Goal: Find specific page/section: Find specific page/section

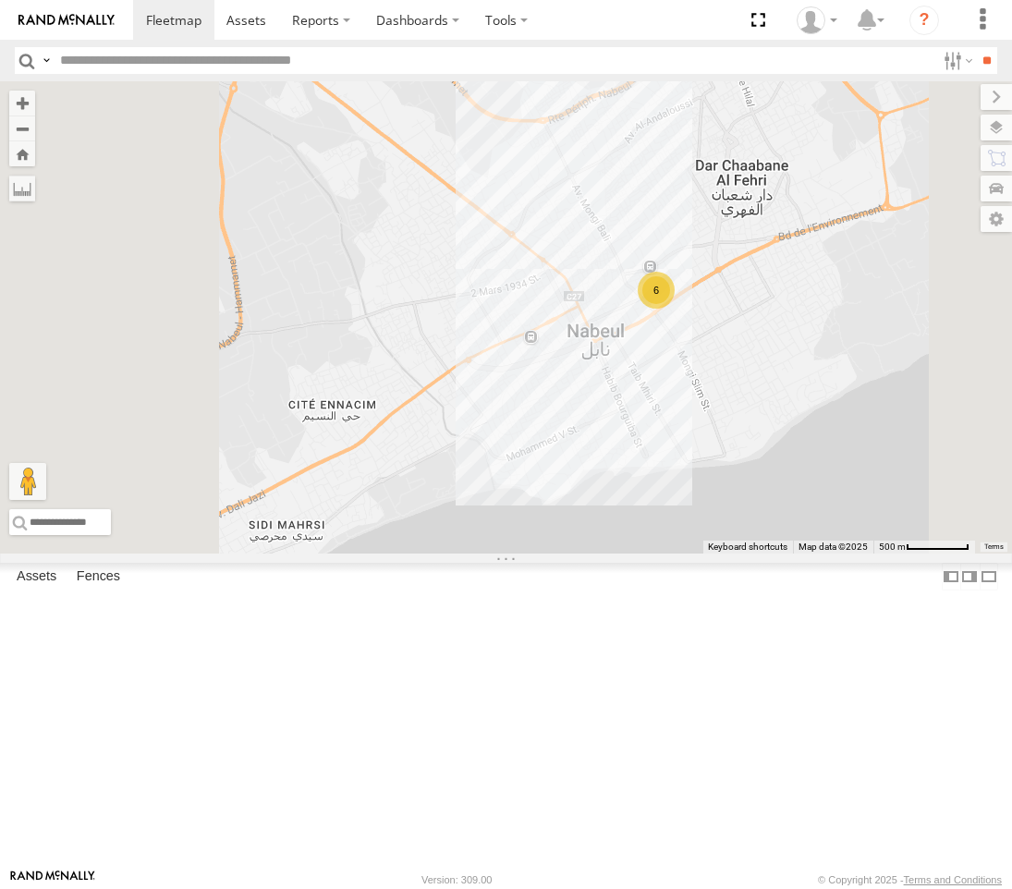
click at [249, 65] on input "text" at bounding box center [494, 60] width 882 height 27
type input "****"
click at [976, 47] on input "**" at bounding box center [986, 60] width 21 height 27
click at [0, 0] on div "Nabeul branch" at bounding box center [0, 0] width 0 height 0
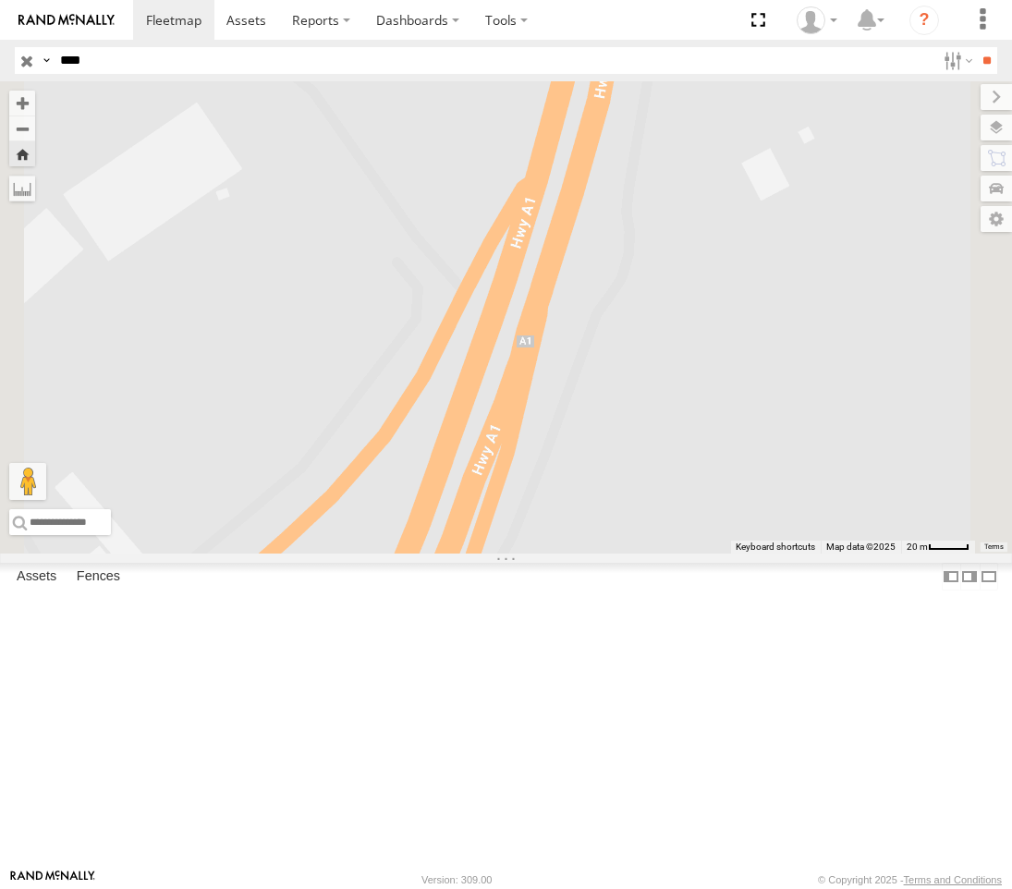
drag, startPoint x: 618, startPoint y: 736, endPoint x: 732, endPoint y: 237, distance: 510.9
click at [732, 238] on div "247 TU 7028" at bounding box center [506, 317] width 1012 height 472
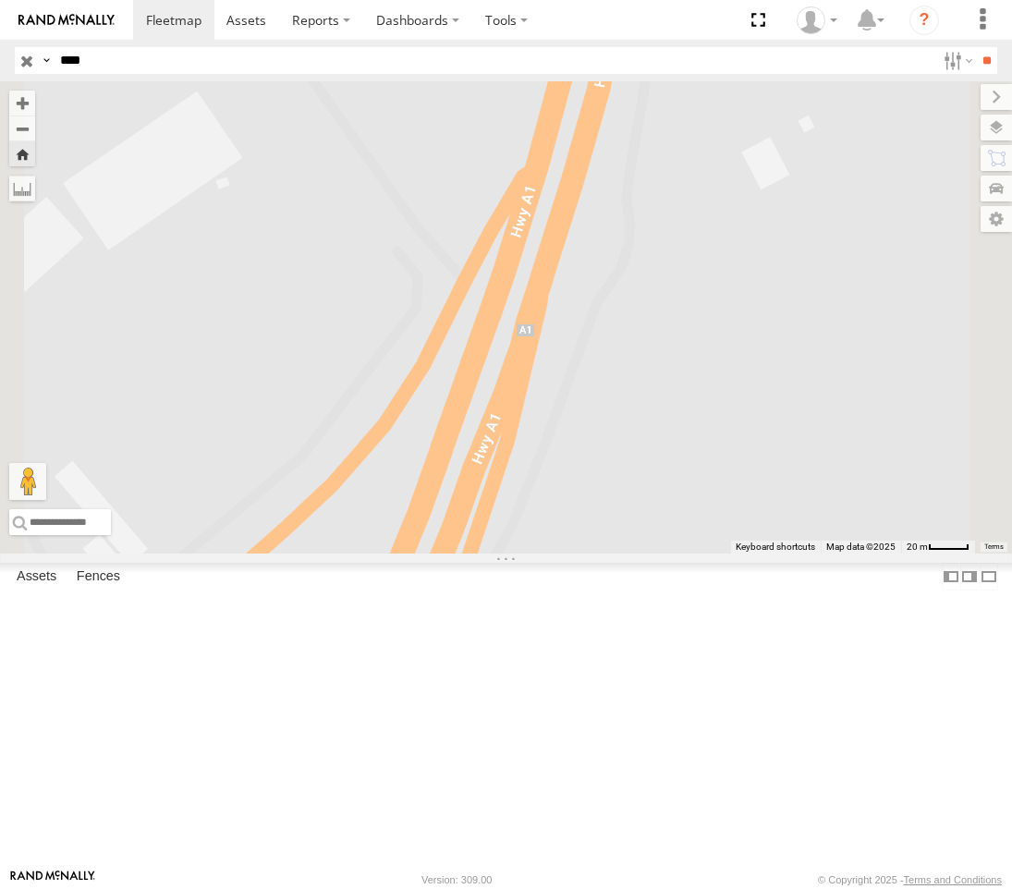
drag, startPoint x: 733, startPoint y: 564, endPoint x: 951, endPoint y: 306, distance: 337.7
click at [941, 292] on div "247 TU 7028" at bounding box center [506, 317] width 1012 height 472
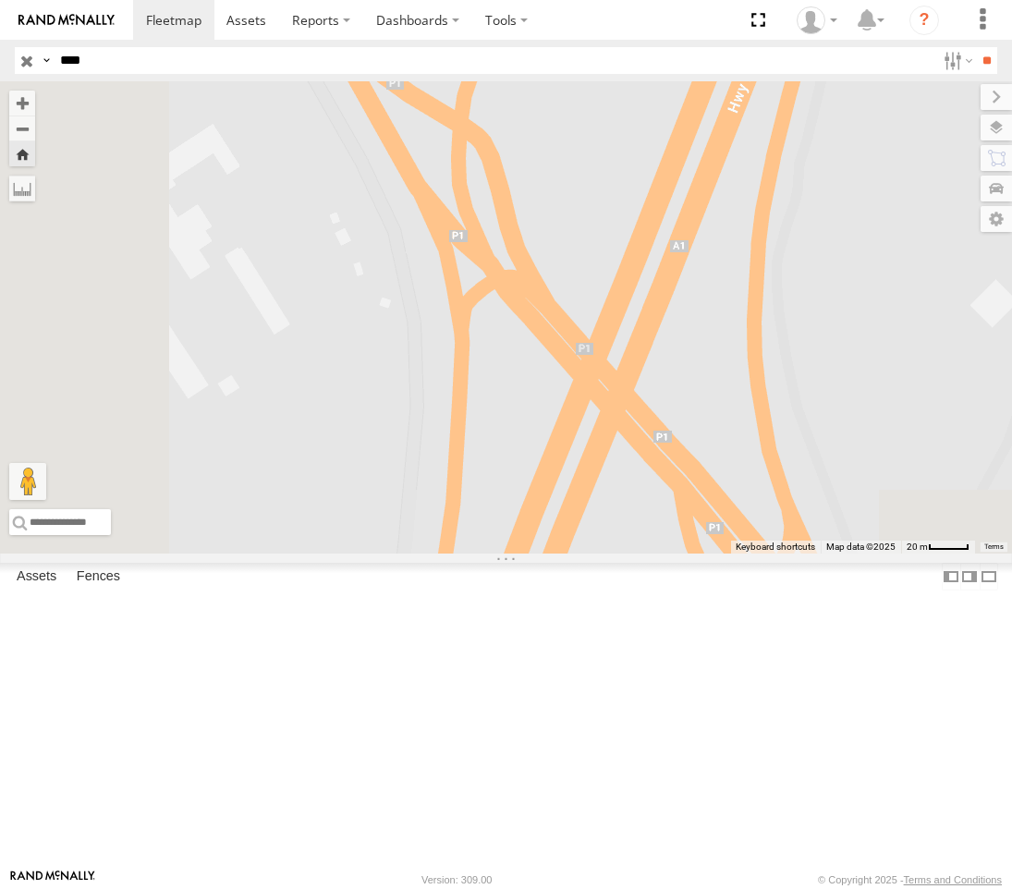
drag, startPoint x: 785, startPoint y: 687, endPoint x: 762, endPoint y: 371, distance: 315.9
click at [766, 317] on div "247 TU 7028" at bounding box center [506, 317] width 1012 height 472
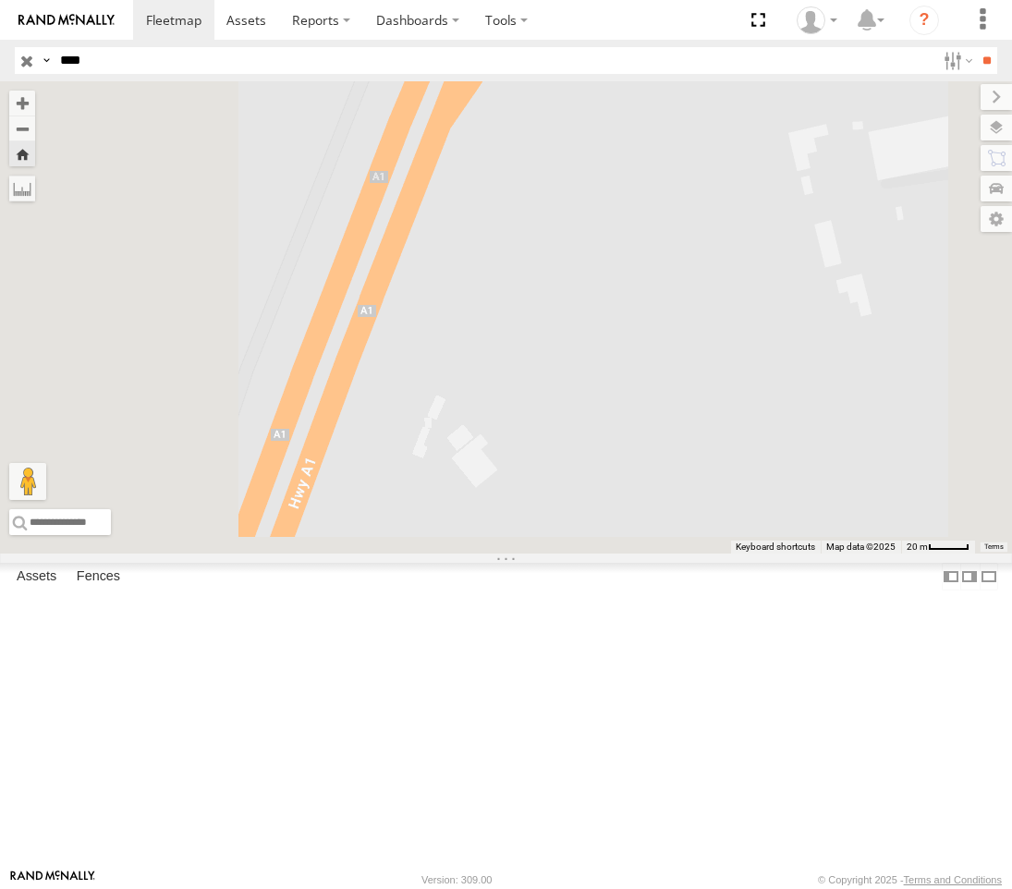
drag, startPoint x: 777, startPoint y: 377, endPoint x: 881, endPoint y: 110, distance: 286.4
click at [879, 110] on div "247 TU 7028" at bounding box center [506, 317] width 1012 height 472
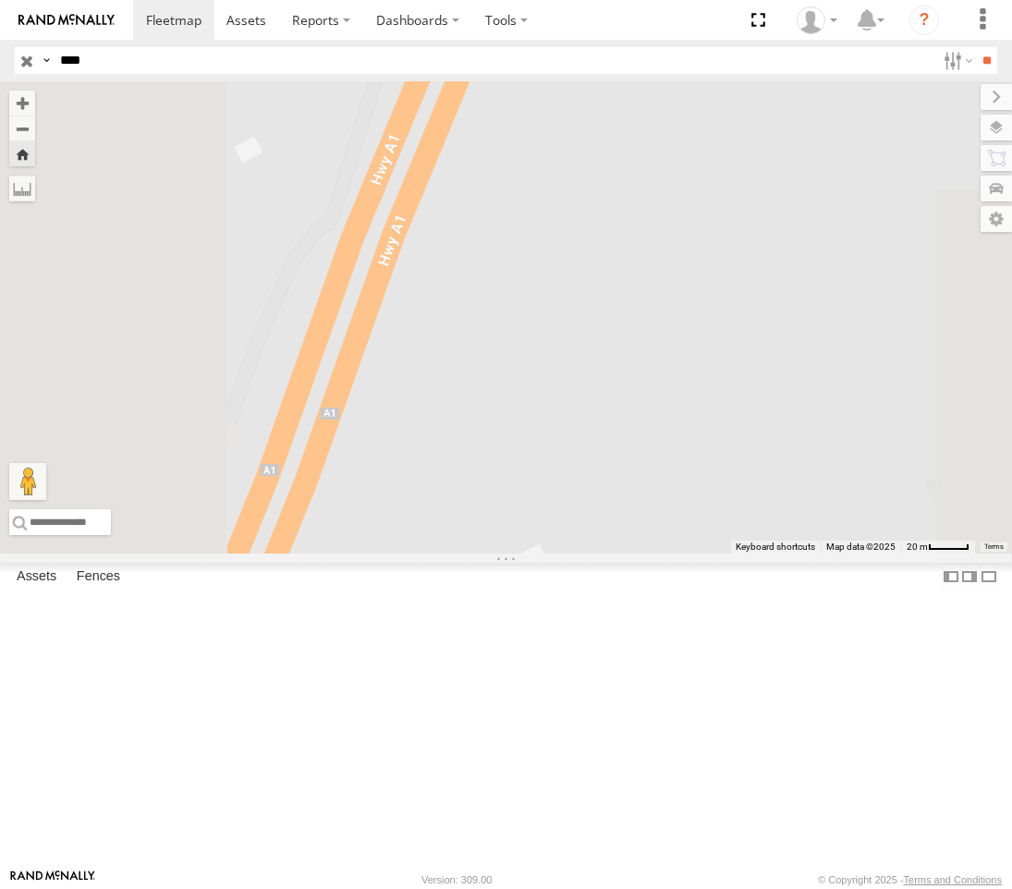
drag, startPoint x: 752, startPoint y: 423, endPoint x: 821, endPoint y: 410, distance: 69.6
click at [885, 296] on div "247 TU 7028" at bounding box center [506, 317] width 1012 height 472
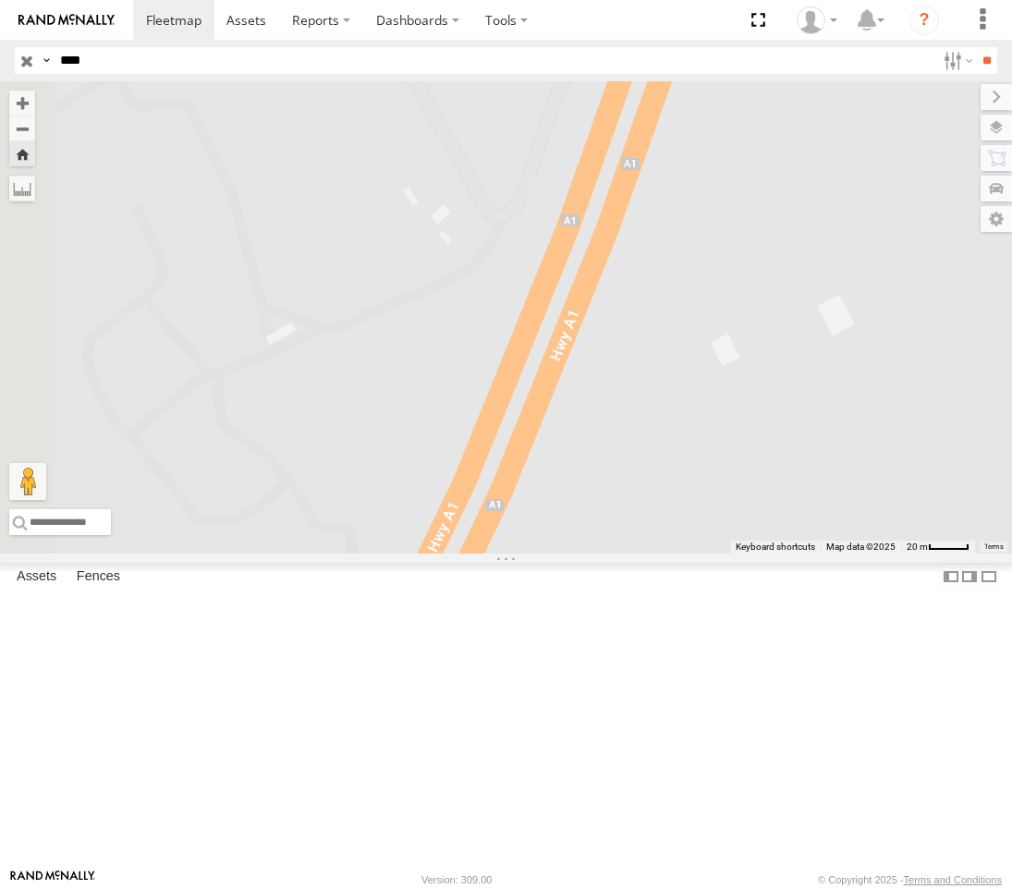
drag, startPoint x: 731, startPoint y: 423, endPoint x: 760, endPoint y: 255, distance: 170.8
click at [792, 179] on div "247 TU 7028" at bounding box center [506, 317] width 1012 height 472
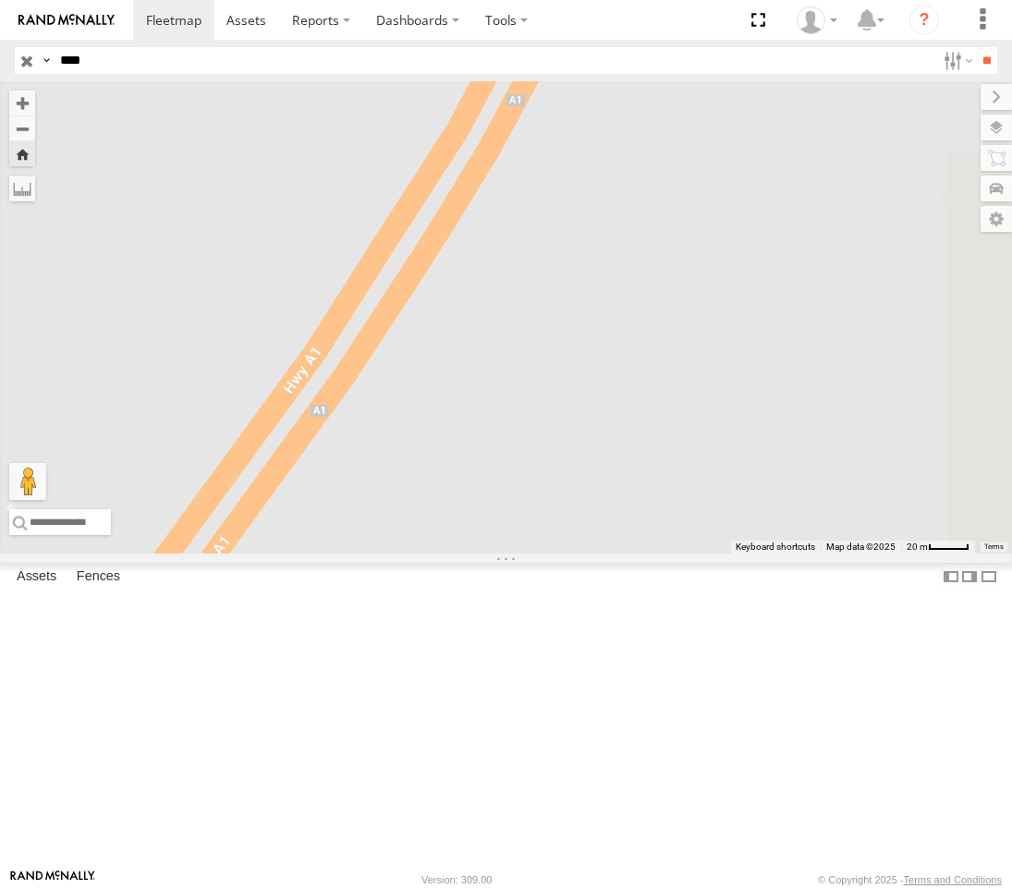
drag, startPoint x: 738, startPoint y: 297, endPoint x: 736, endPoint y: 331, distance: 34.3
click at [743, 288] on div "247 TU 7028" at bounding box center [506, 317] width 1012 height 472
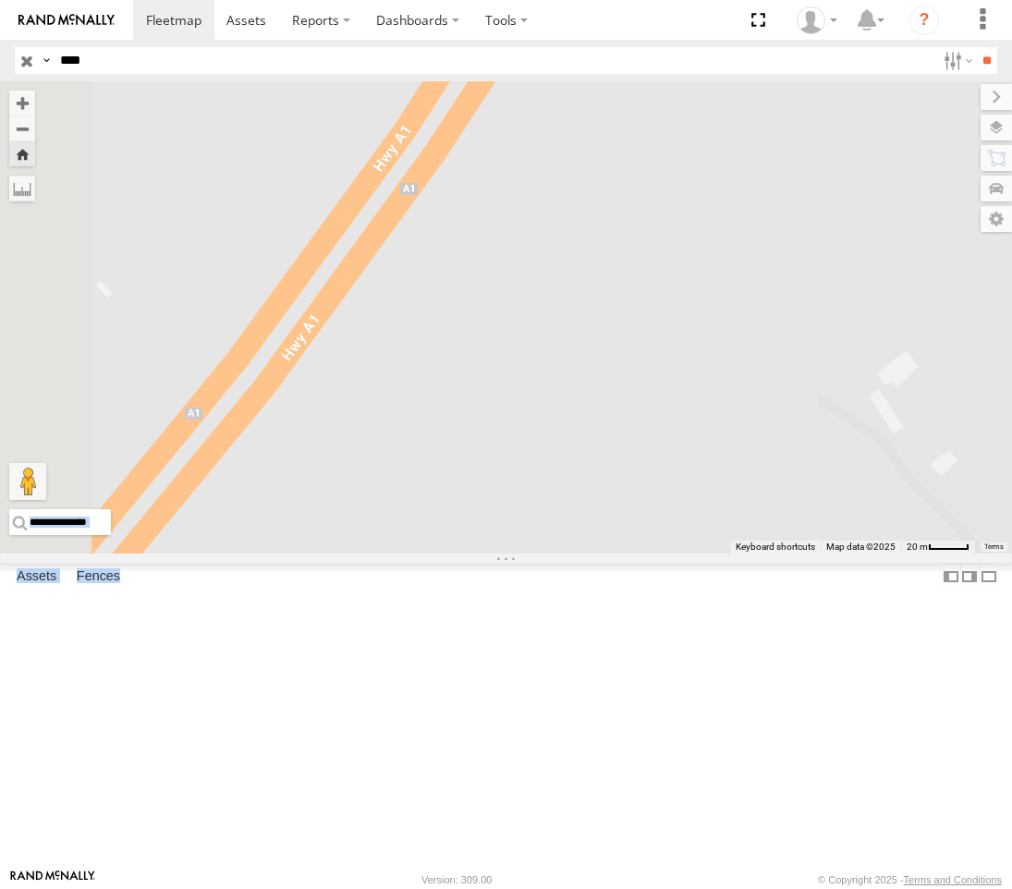
drag, startPoint x: 493, startPoint y: 483, endPoint x: 880, endPoint y: 301, distance: 427.0
click at [880, 301] on main "← Move left → Move right ↑ Move up ↓ Move down + Zoom in - Zoom out Home Jump l…" at bounding box center [506, 474] width 1012 height 787
drag, startPoint x: 676, startPoint y: 519, endPoint x: 844, endPoint y: 339, distance: 245.8
click at [877, 233] on div "247 TU 7028" at bounding box center [506, 317] width 1012 height 472
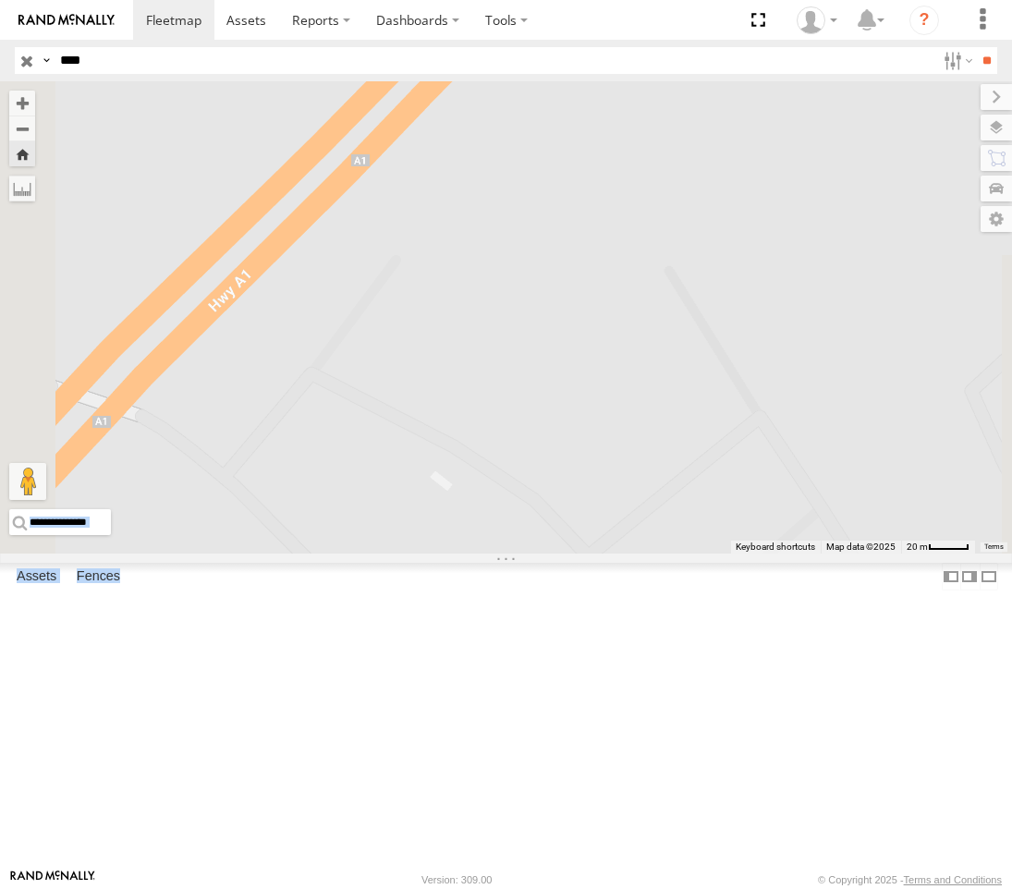
drag, startPoint x: 630, startPoint y: 481, endPoint x: 881, endPoint y: 578, distance: 268.2
click at [887, 553] on div "247 TU 7028" at bounding box center [506, 317] width 1012 height 472
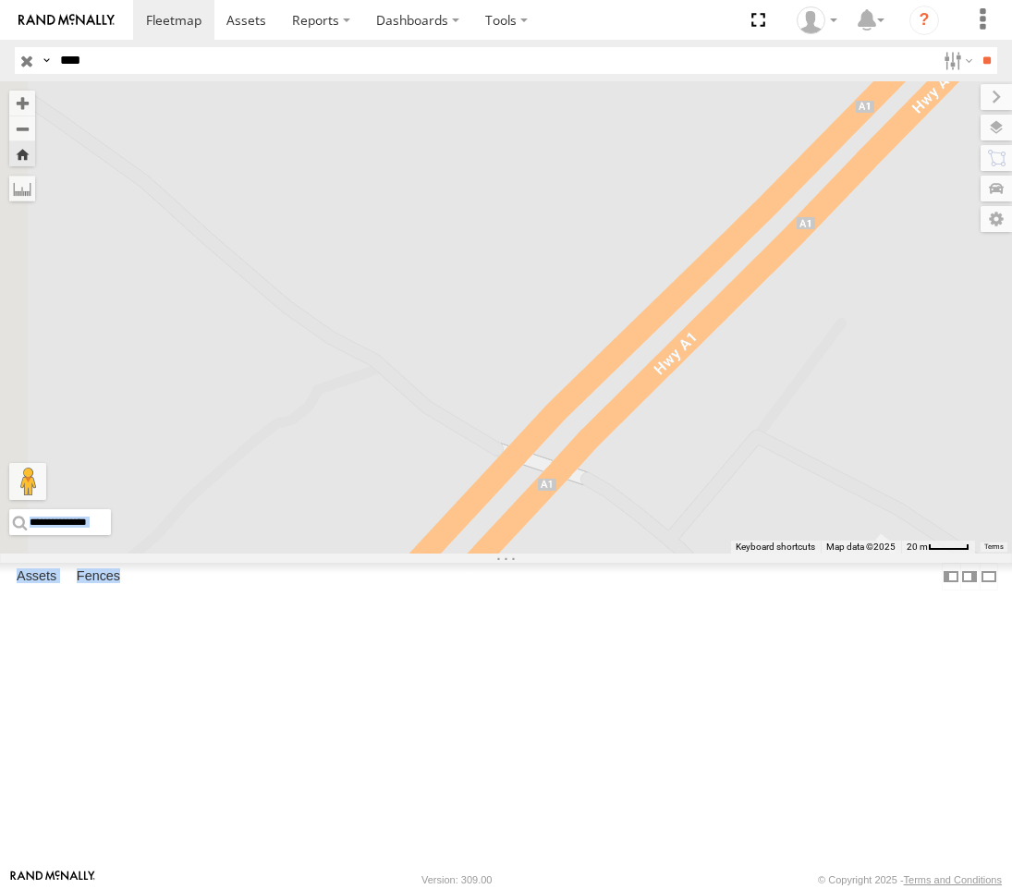
drag, startPoint x: 822, startPoint y: 568, endPoint x: 978, endPoint y: 210, distance: 390.7
click at [1008, 159] on div "← Move left → Move right ↑ Move up ↓ Move down + Zoom in - Zoom out Home Jump l…" at bounding box center [506, 317] width 1012 height 472
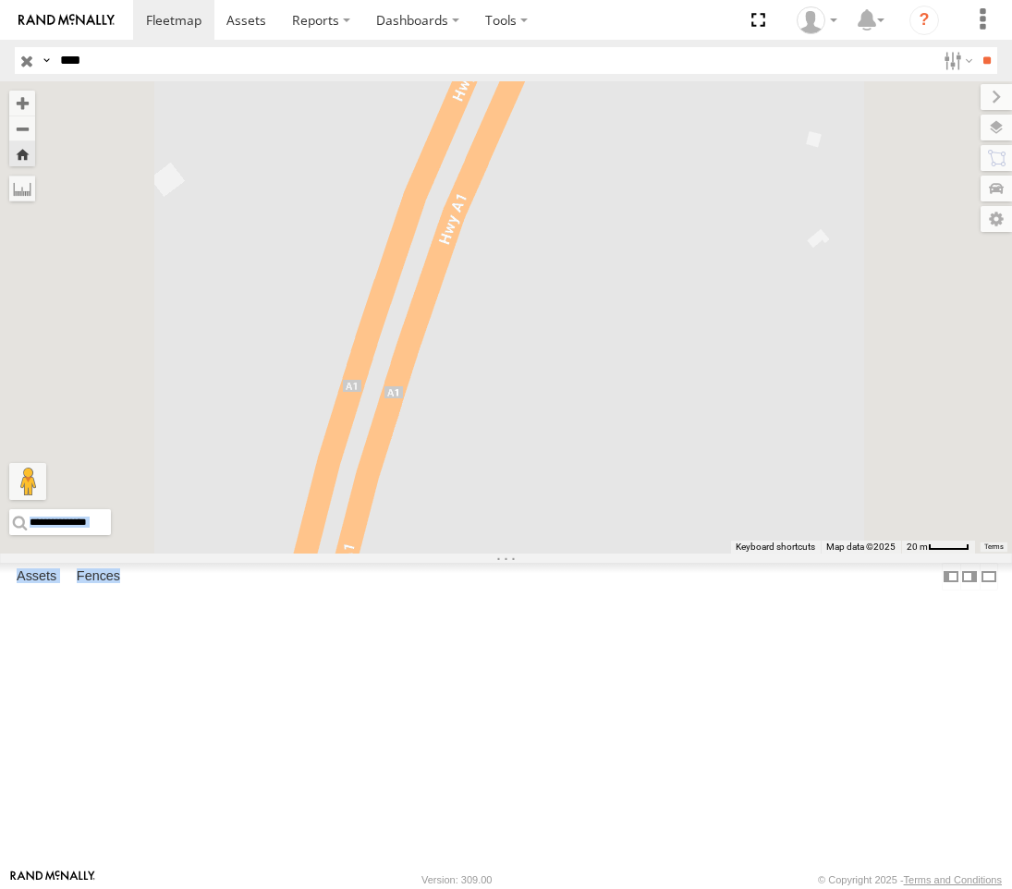
drag, startPoint x: 833, startPoint y: 395, endPoint x: 891, endPoint y: 185, distance: 217.4
click at [879, 225] on div "247 TU 7028" at bounding box center [506, 317] width 1012 height 472
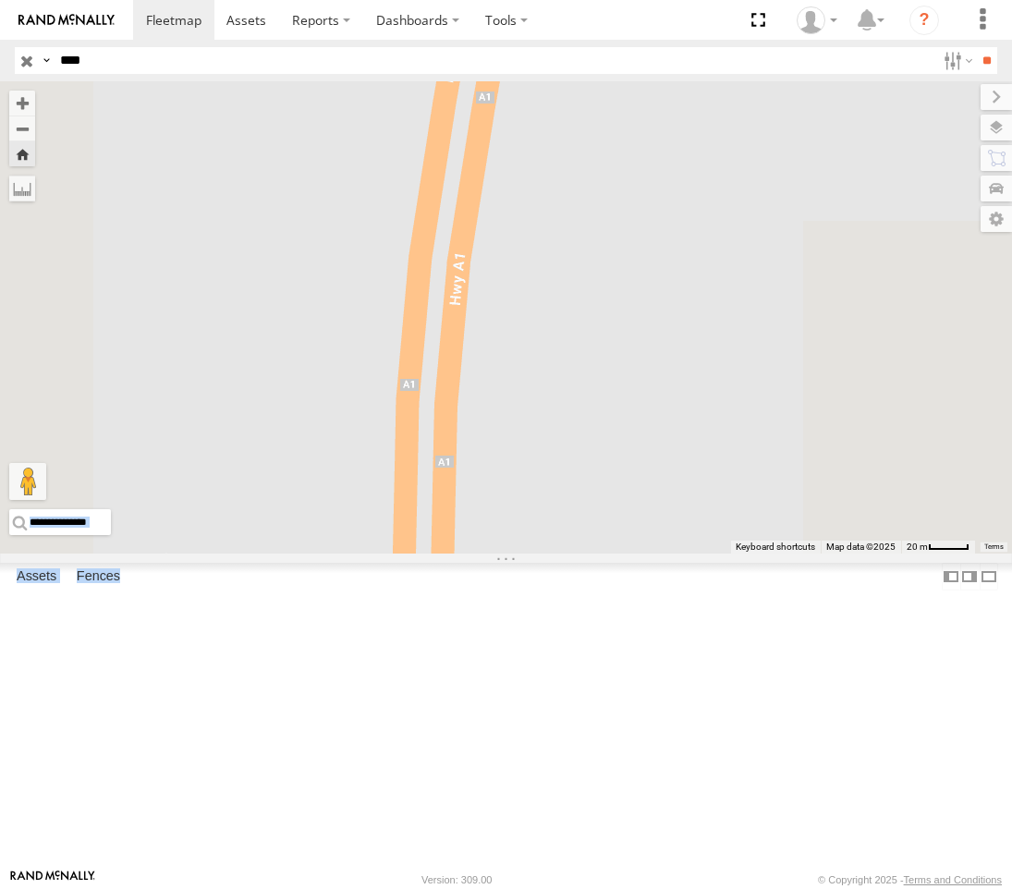
drag, startPoint x: 733, startPoint y: 566, endPoint x: 788, endPoint y: 150, distance: 419.5
click at [783, 164] on div "247 TU 7028" at bounding box center [506, 317] width 1012 height 472
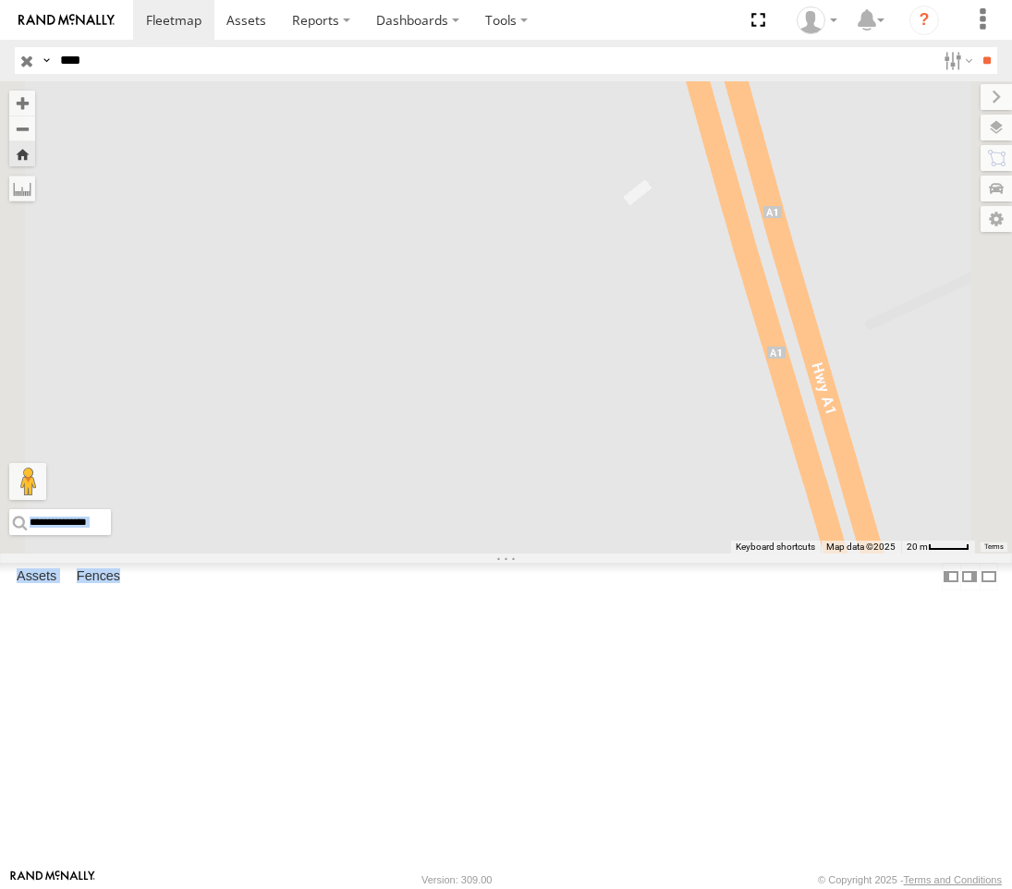
drag, startPoint x: 785, startPoint y: 350, endPoint x: 544, endPoint y: 2, distance: 423.7
click at [544, 2] on body at bounding box center [506, 444] width 1012 height 889
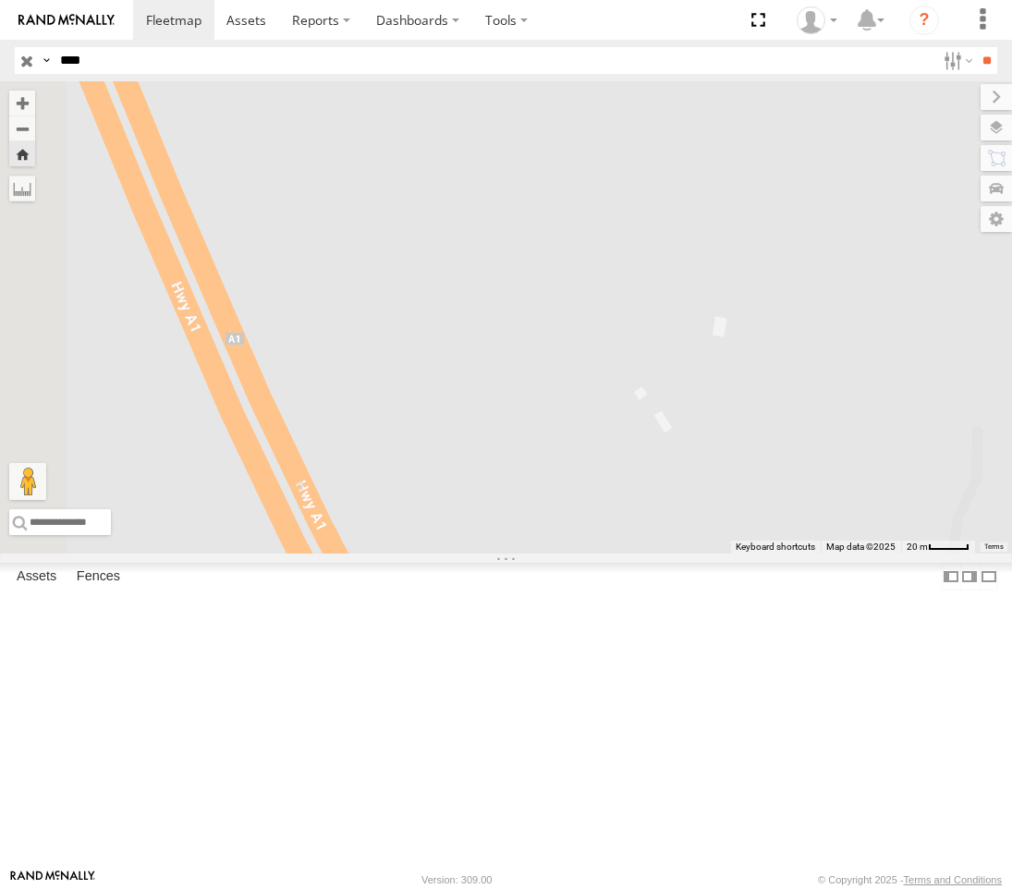
drag, startPoint x: 679, startPoint y: 261, endPoint x: 718, endPoint y: -6, distance: 269.8
click at [718, 0] on html at bounding box center [506, 444] width 1012 height 889
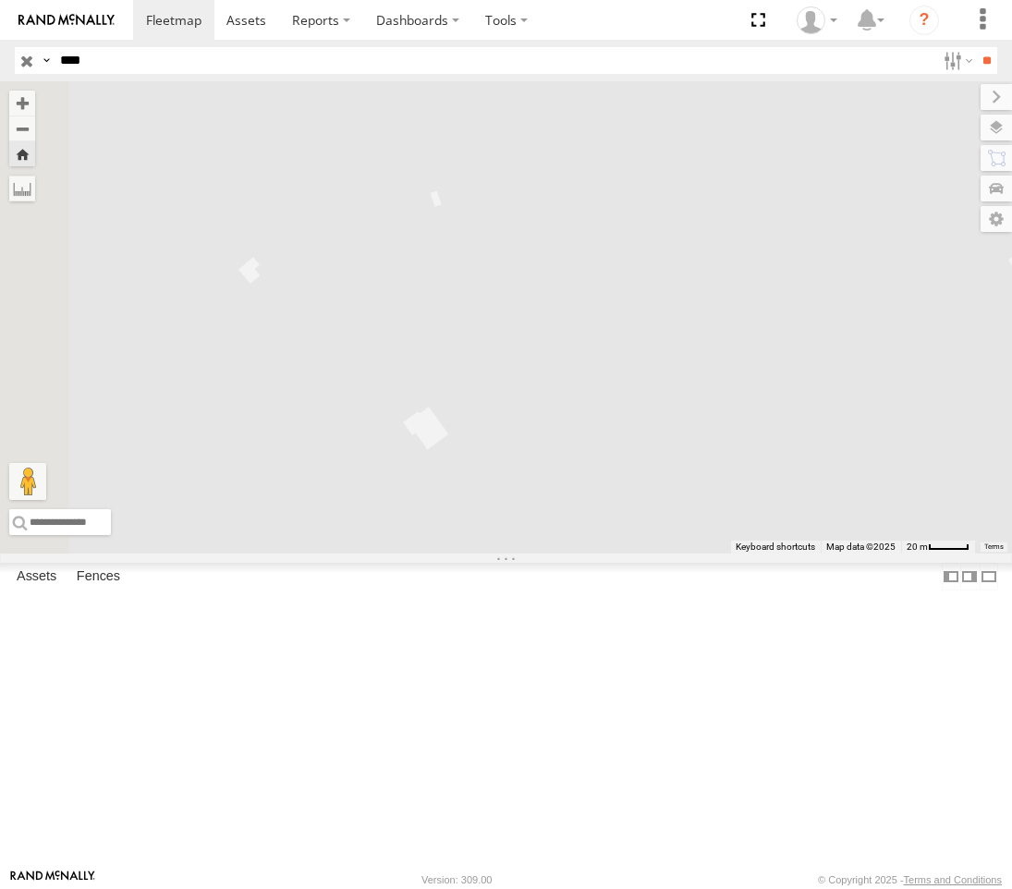
click at [0, 0] on div "Nabeul branch" at bounding box center [0, 0] width 0 height 0
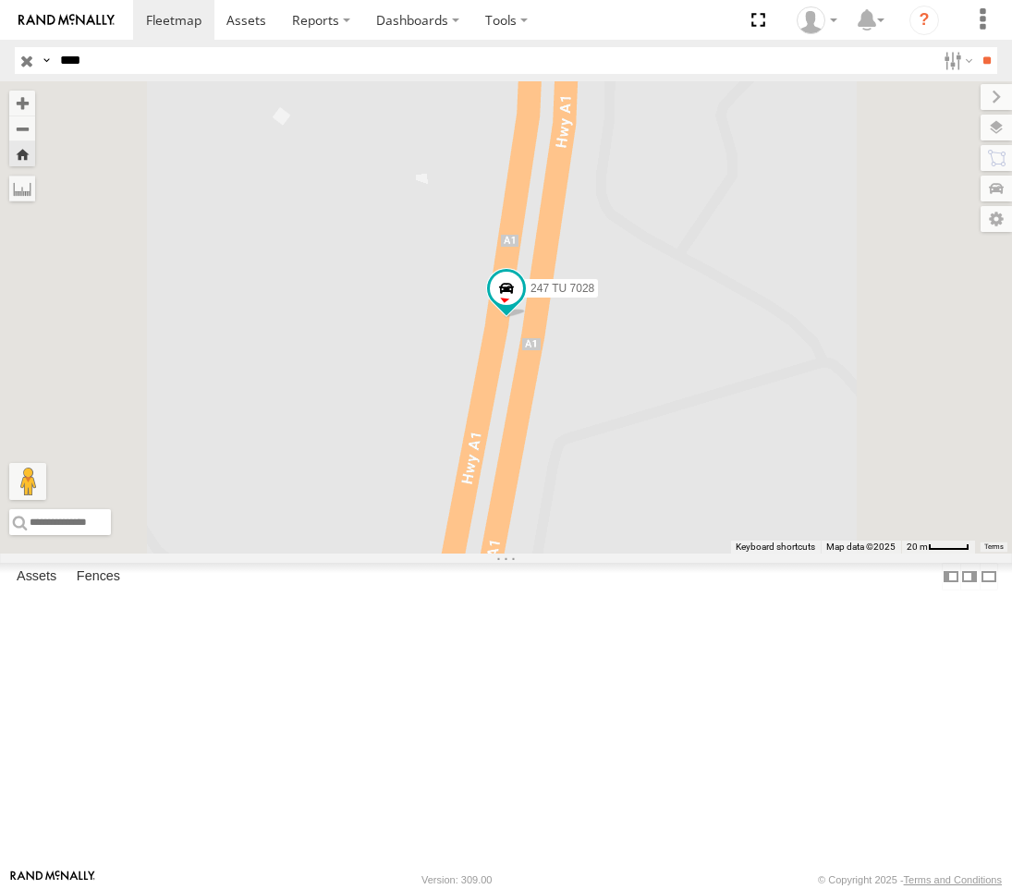
drag, startPoint x: 681, startPoint y: 470, endPoint x: 702, endPoint y: 335, distance: 136.6
click at [699, 346] on div "247 TU 7028" at bounding box center [506, 317] width 1012 height 472
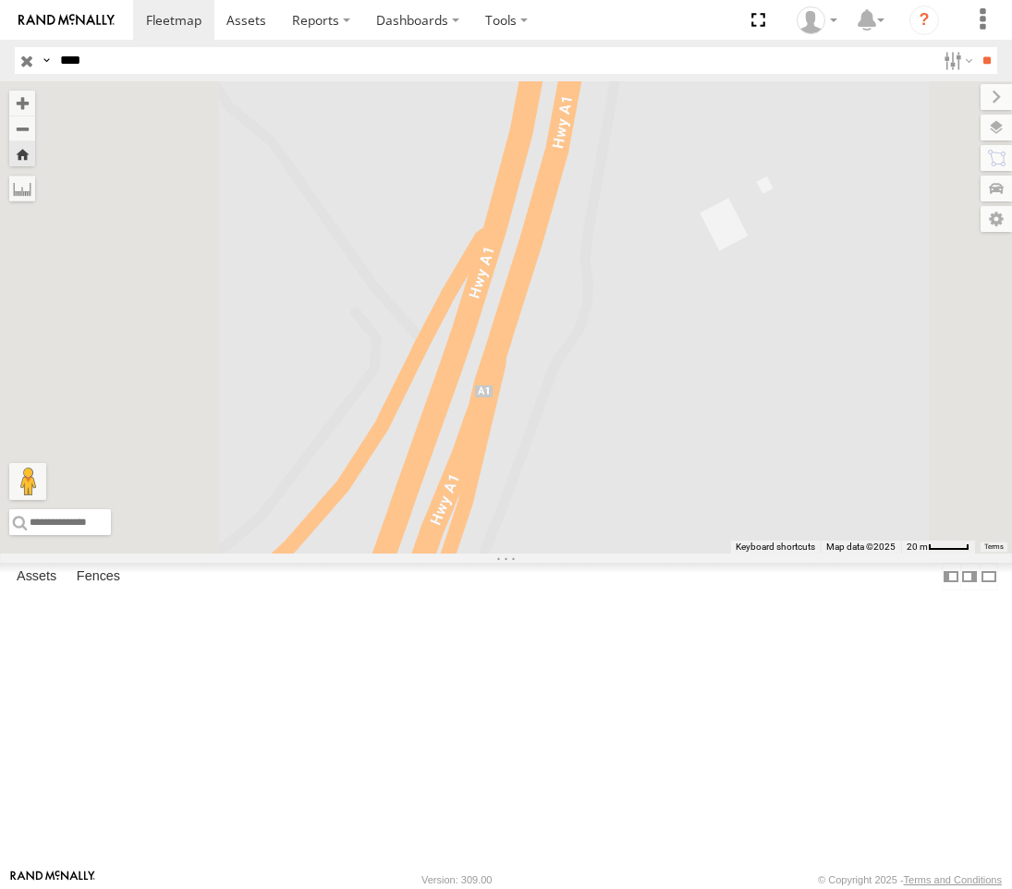
drag, startPoint x: 625, startPoint y: 461, endPoint x: 784, endPoint y: 248, distance: 266.1
click at [777, 254] on div "247 TU 7028" at bounding box center [506, 317] width 1012 height 472
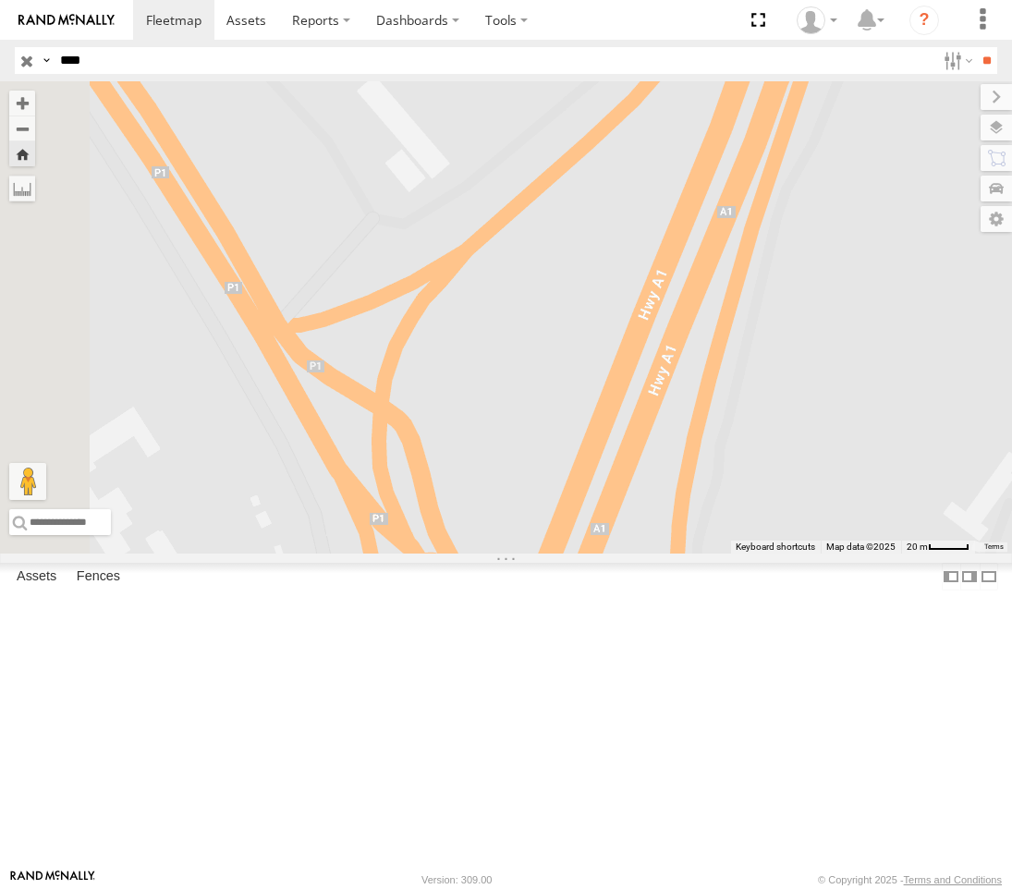
drag, startPoint x: 642, startPoint y: 399, endPoint x: 684, endPoint y: 347, distance: 67.1
click at [684, 347] on div "247 TU 7028" at bounding box center [506, 317] width 1012 height 472
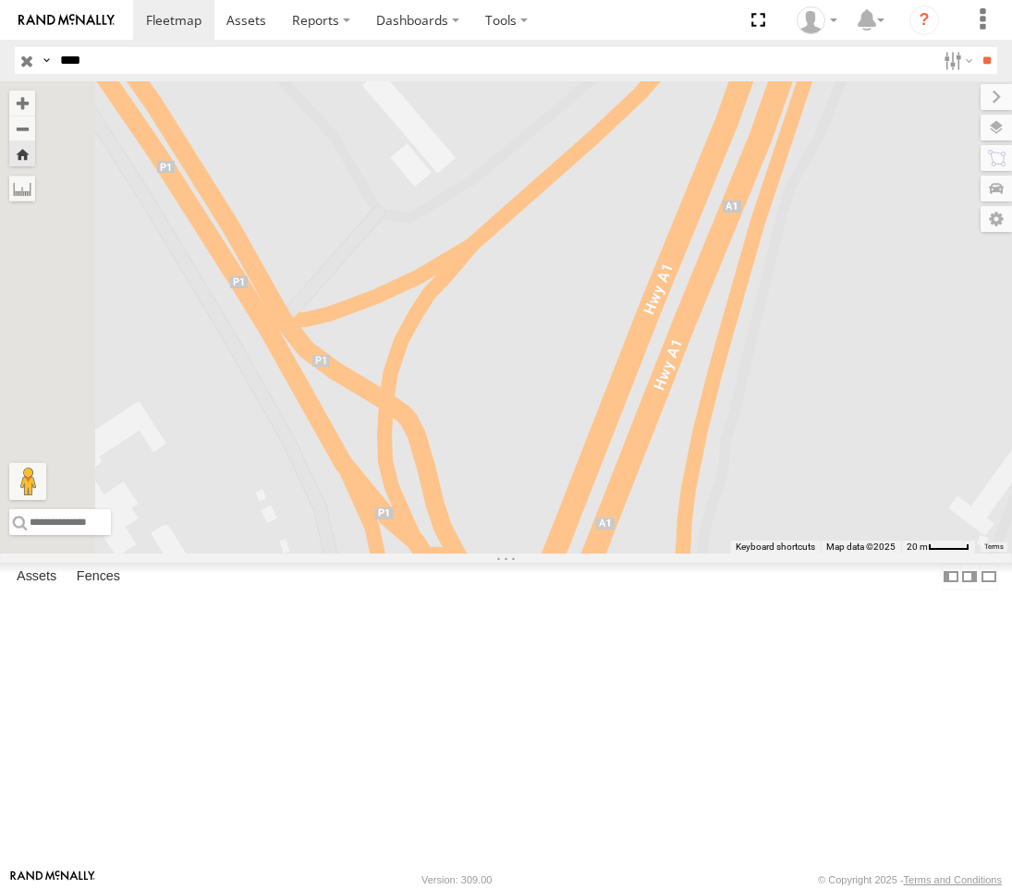
click at [31, 62] on input "button" at bounding box center [27, 60] width 24 height 27
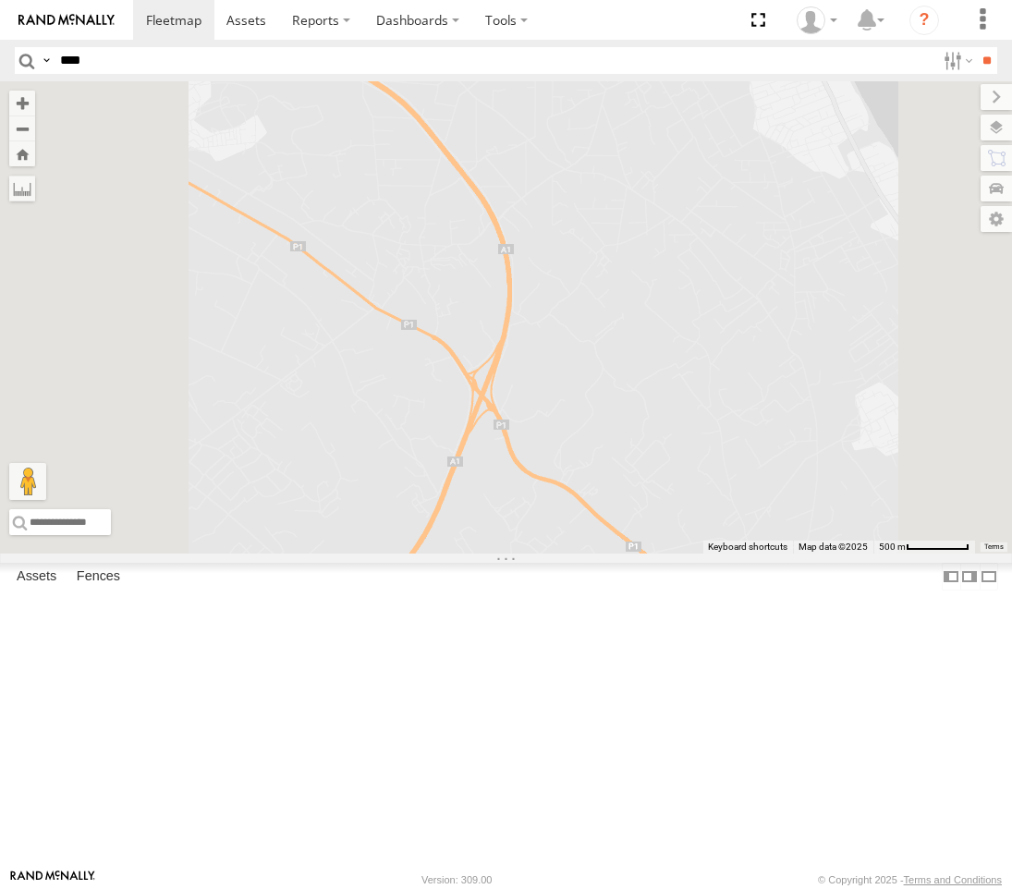
click at [162, 69] on input "****" at bounding box center [494, 60] width 882 height 27
type input "****"
click at [976, 47] on input "**" at bounding box center [986, 60] width 21 height 27
click at [0, 0] on div "Nabeul branch" at bounding box center [0, 0] width 0 height 0
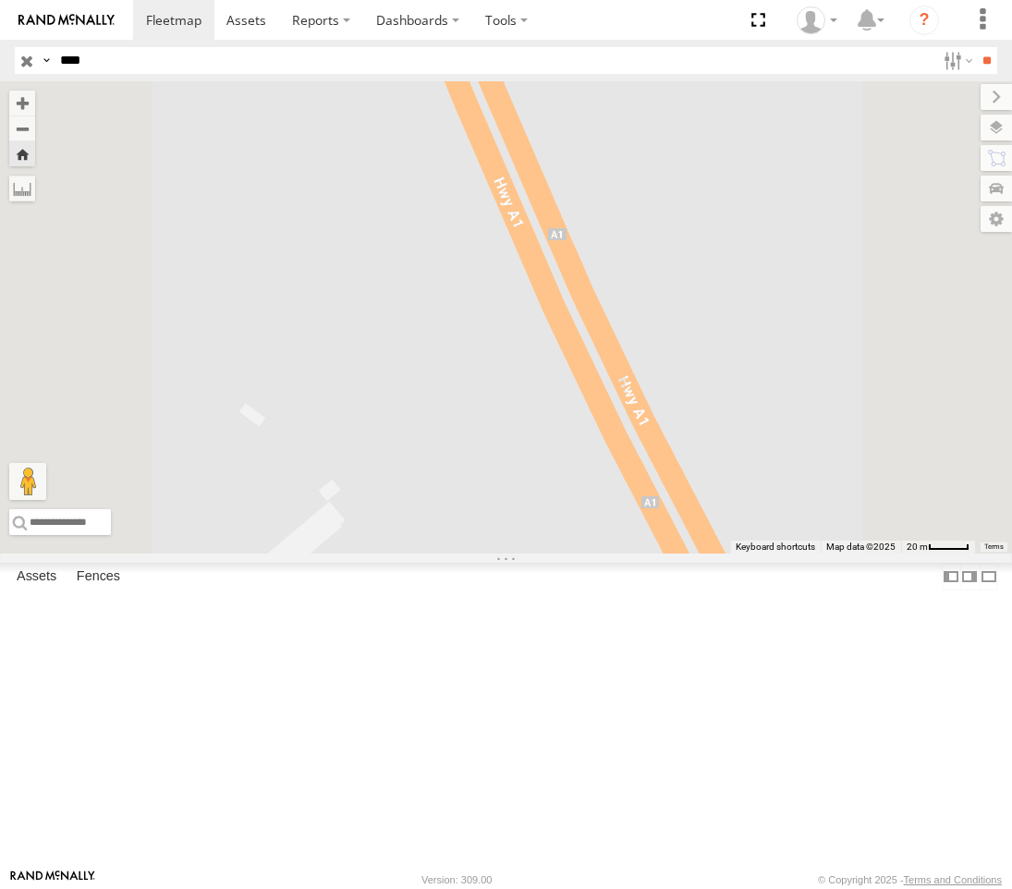
drag, startPoint x: 668, startPoint y: 646, endPoint x: 561, endPoint y: 238, distance: 421.4
click at [577, 278] on div "247 TU 7028" at bounding box center [506, 317] width 1012 height 472
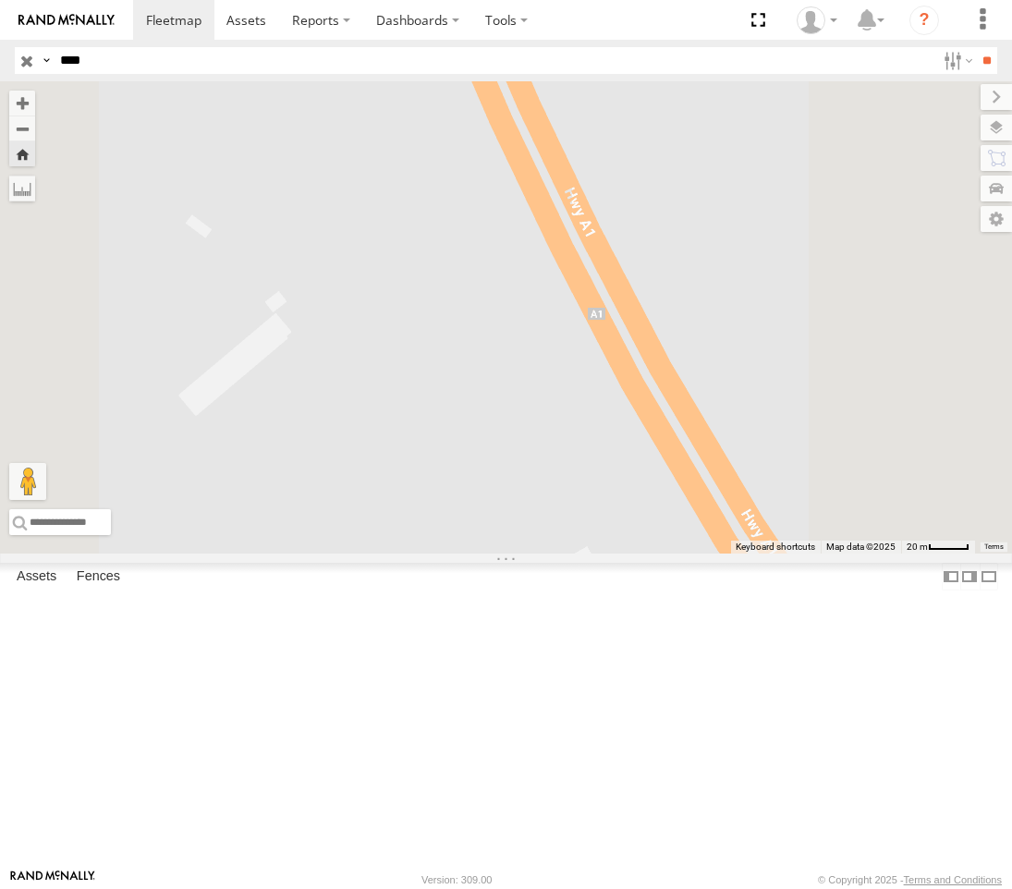
drag, startPoint x: 717, startPoint y: 552, endPoint x: 572, endPoint y: 327, distance: 267.3
click at [578, 337] on div "247 TU 7028" at bounding box center [506, 317] width 1012 height 472
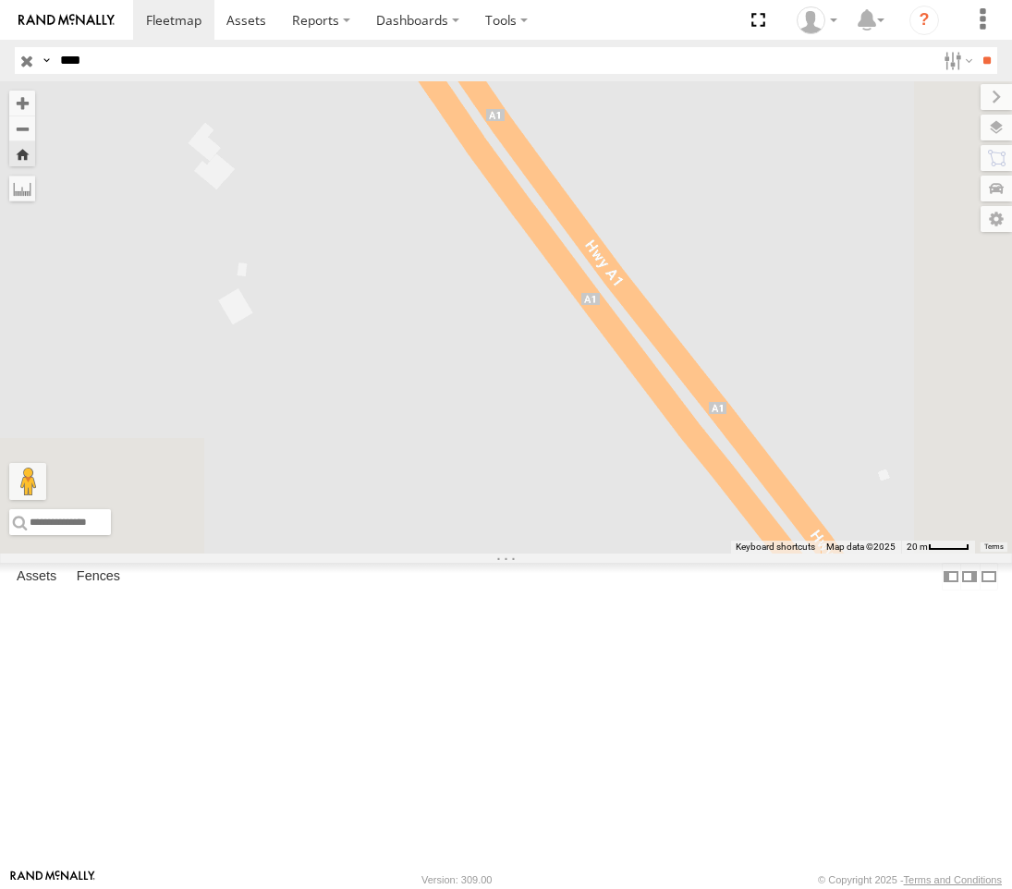
drag, startPoint x: 710, startPoint y: 570, endPoint x: 460, endPoint y: 334, distance: 343.2
click at [463, 338] on div "247 TU 7028" at bounding box center [506, 317] width 1012 height 472
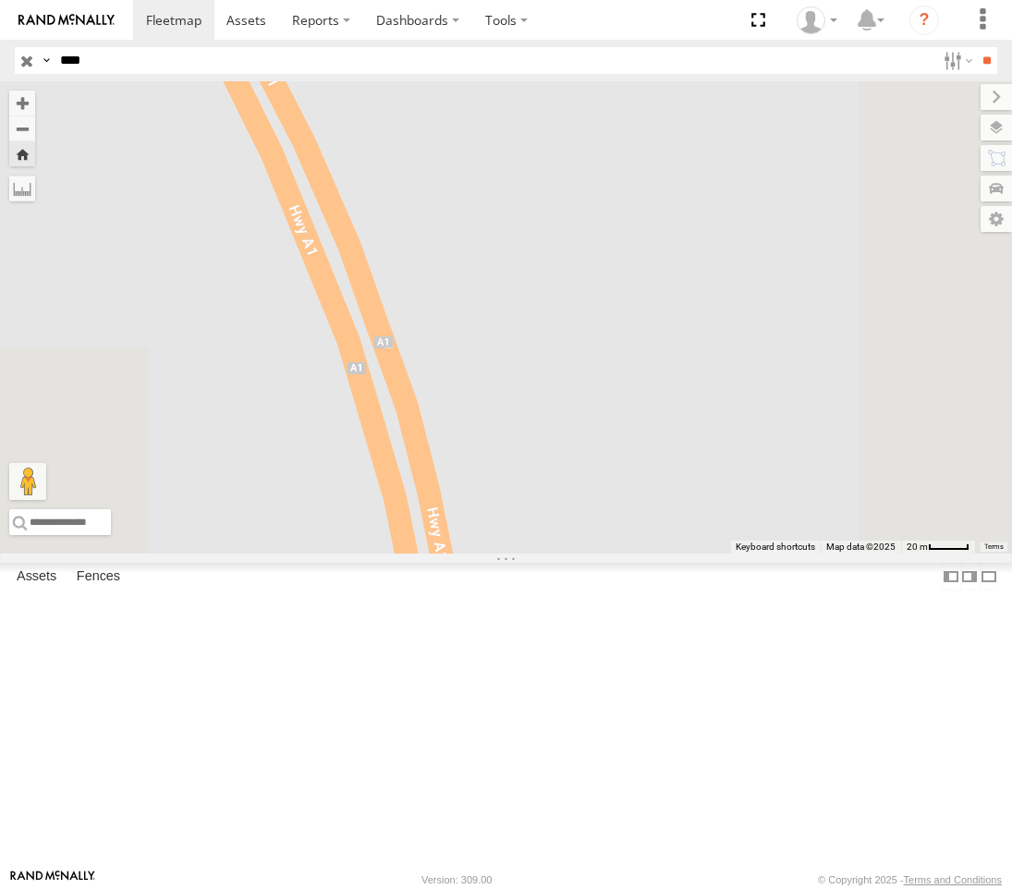
drag, startPoint x: 666, startPoint y: 558, endPoint x: 785, endPoint y: 152, distance: 423.7
click at [782, 160] on div "247 TU 7028" at bounding box center [506, 317] width 1012 height 472
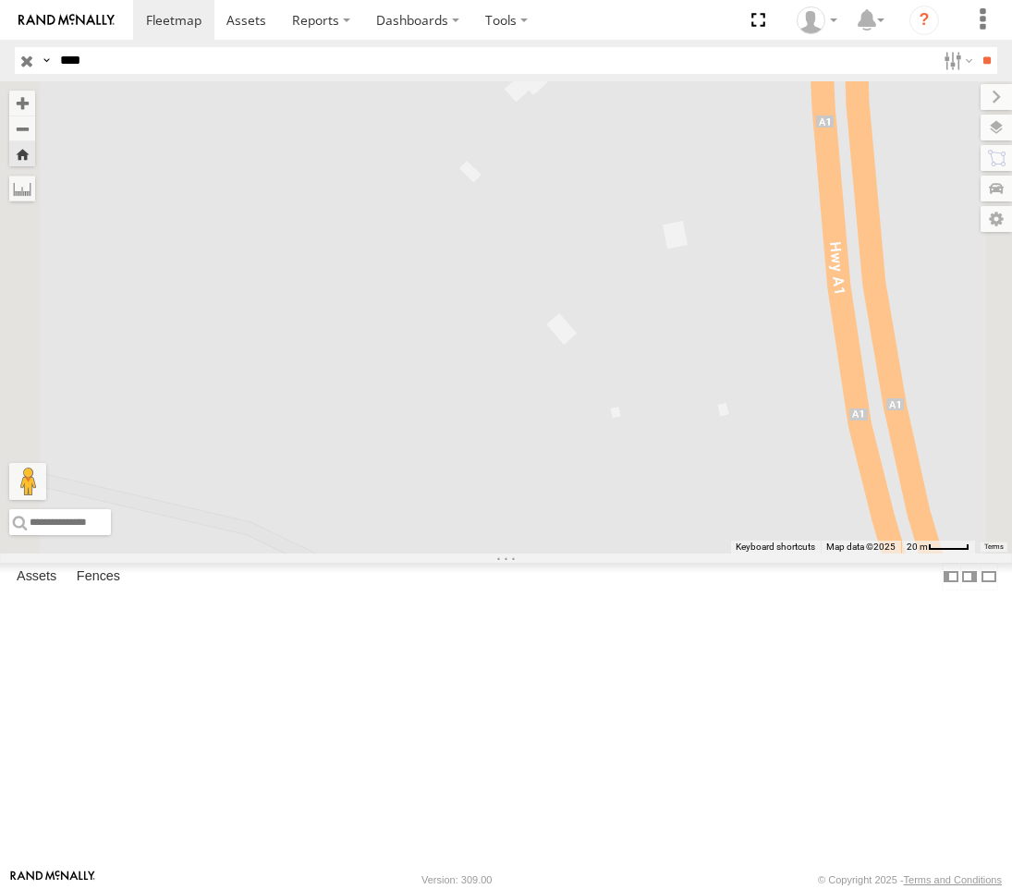
drag, startPoint x: 841, startPoint y: 421, endPoint x: 691, endPoint y: 327, distance: 176.9
click at [697, 332] on div "247 TU 7028" at bounding box center [506, 317] width 1012 height 472
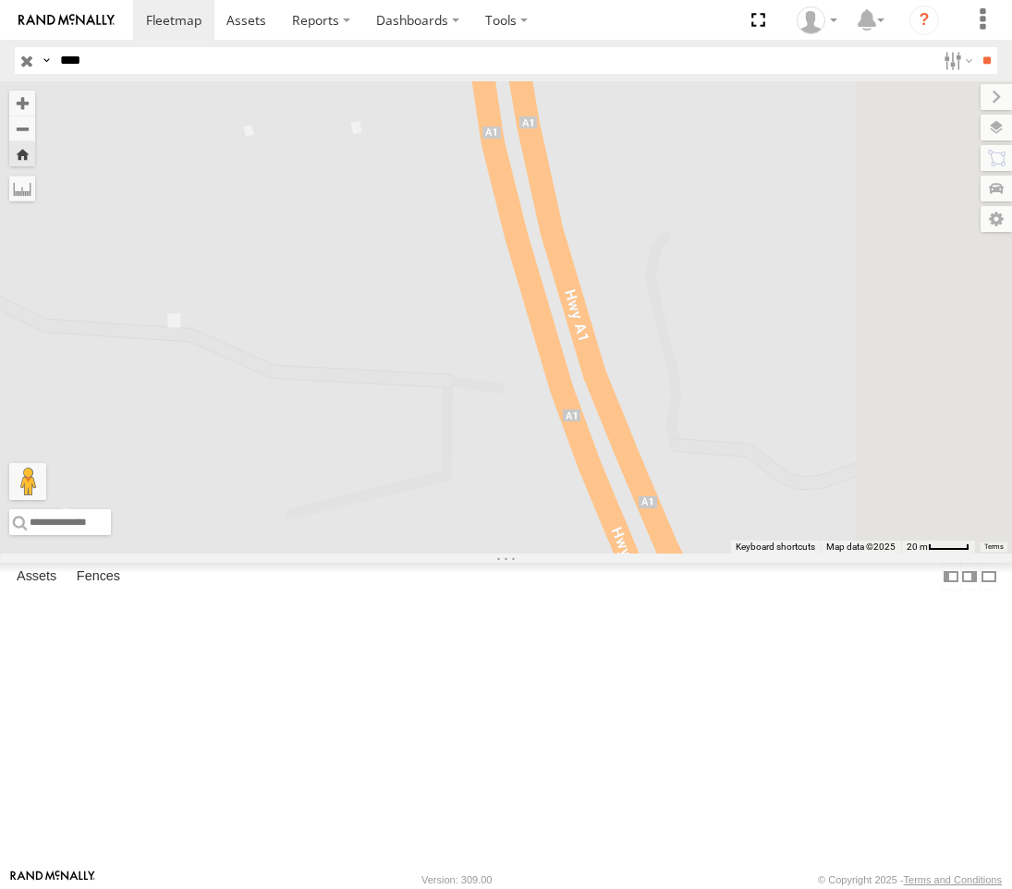
drag, startPoint x: 785, startPoint y: 511, endPoint x: 675, endPoint y: 268, distance: 267.1
click at [682, 267] on div "247 TU 7028" at bounding box center [506, 317] width 1012 height 472
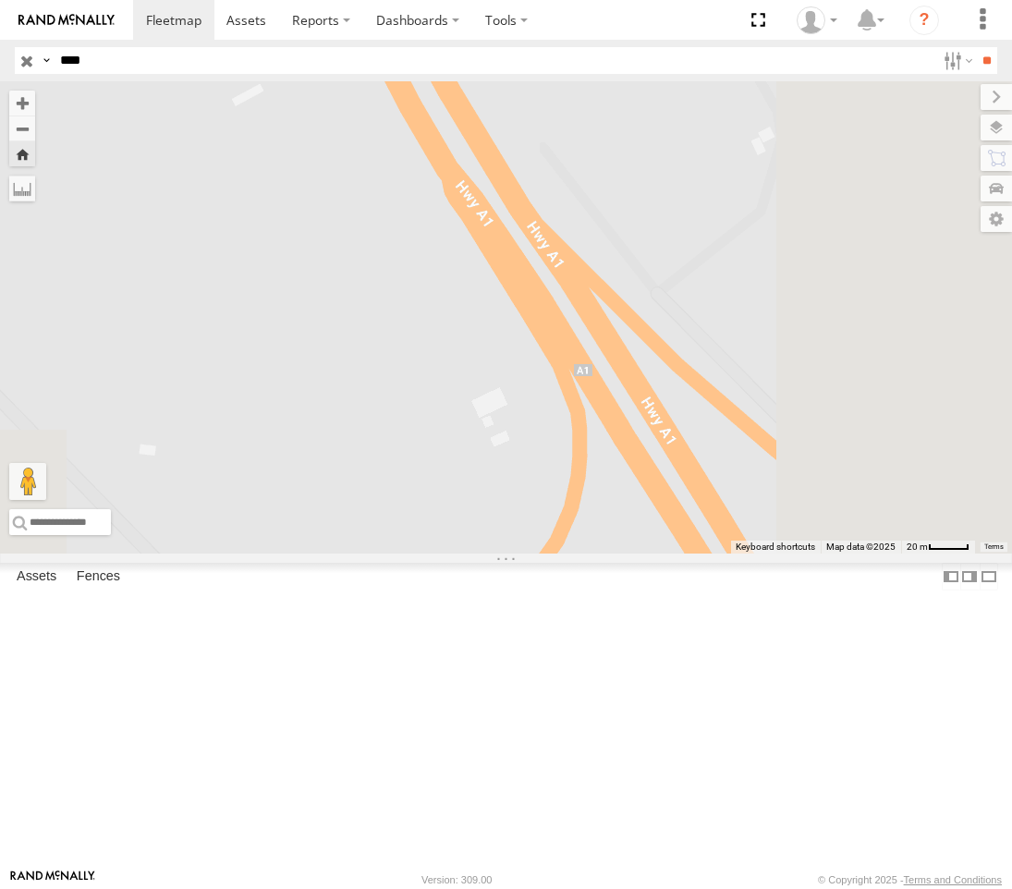
drag, startPoint x: 810, startPoint y: 468, endPoint x: 730, endPoint y: 345, distance: 147.6
click at [736, 352] on div "247 TU 7028" at bounding box center [506, 317] width 1012 height 472
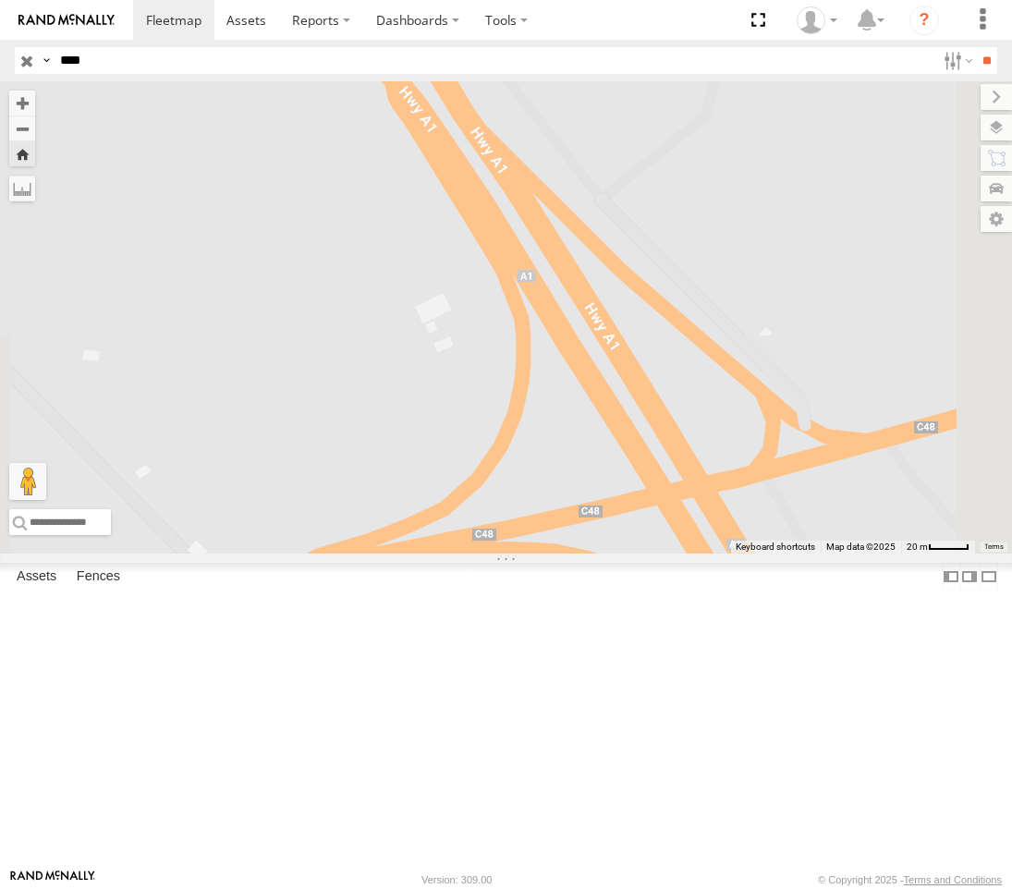
drag, startPoint x: 778, startPoint y: 444, endPoint x: 685, endPoint y: 339, distance: 140.0
click at [691, 347] on div "247 TU 7028" at bounding box center [506, 317] width 1012 height 472
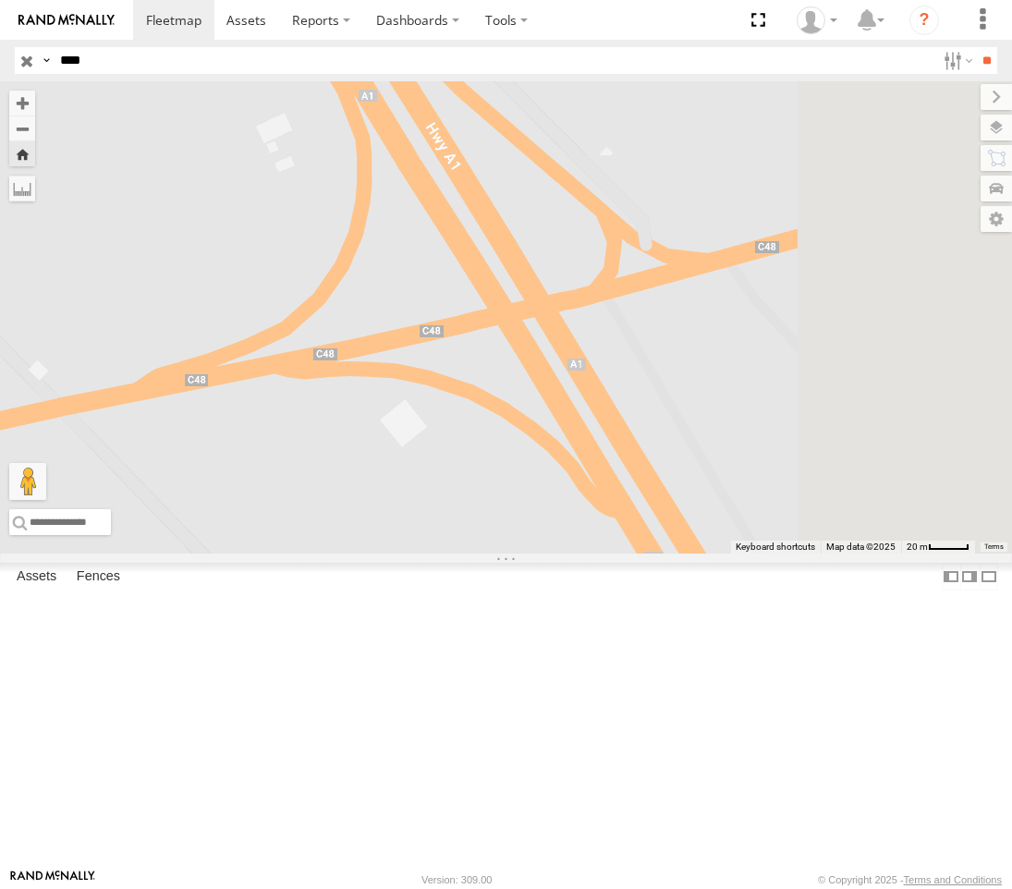
drag, startPoint x: 770, startPoint y: 724, endPoint x: 675, endPoint y: 568, distance: 182.4
click at [675, 553] on div "247 TU 7028" at bounding box center [506, 317] width 1012 height 472
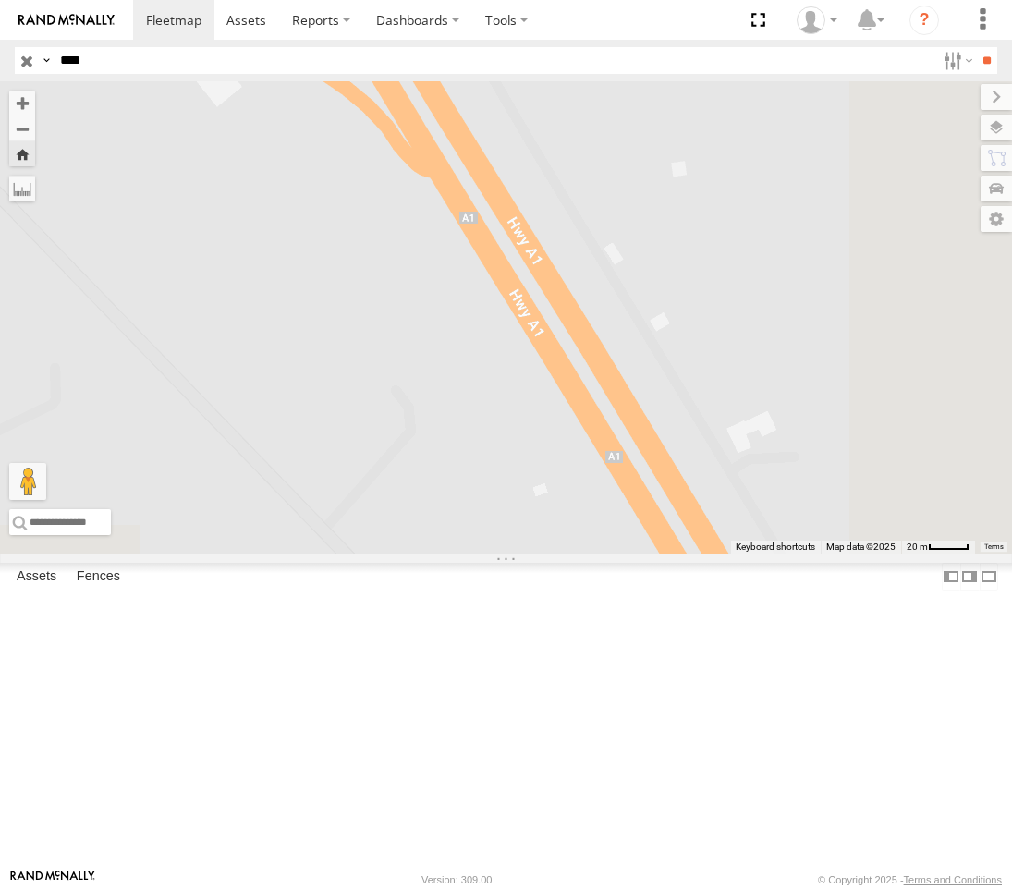
drag, startPoint x: 661, startPoint y: 558, endPoint x: 616, endPoint y: 352, distance: 210.8
click at [619, 367] on div "247 TU 7028" at bounding box center [506, 317] width 1012 height 472
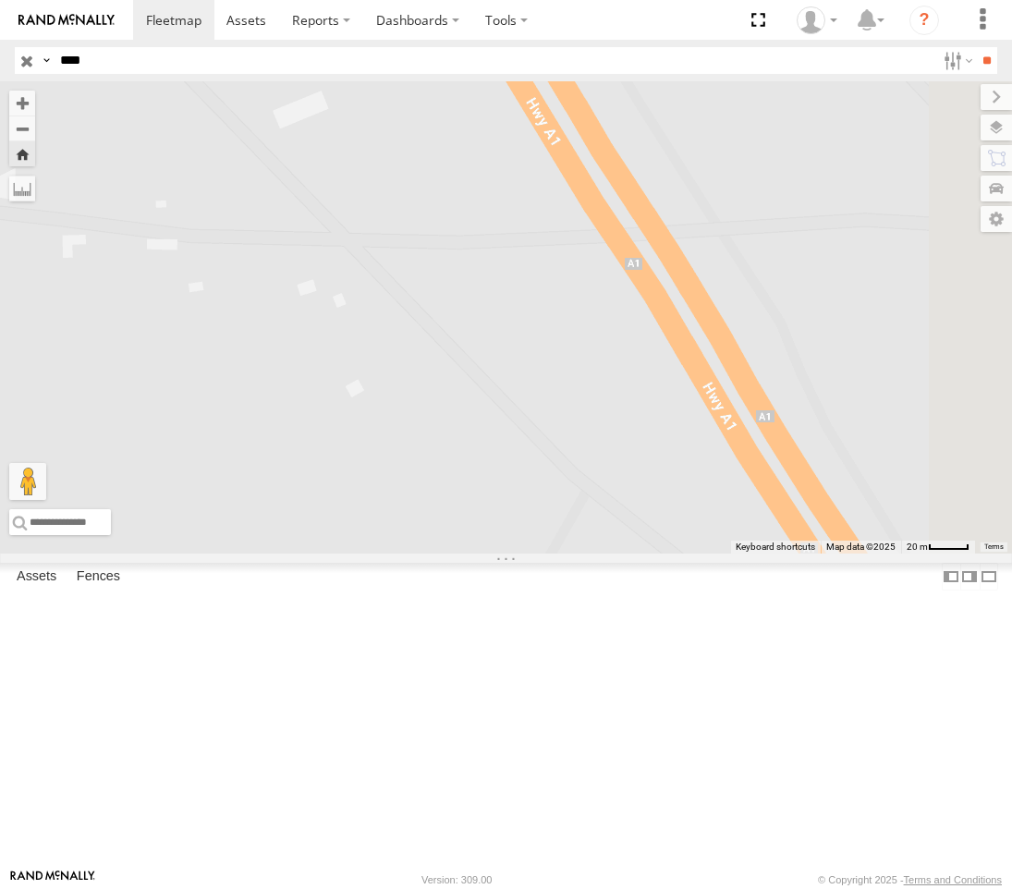
drag, startPoint x: 765, startPoint y: 532, endPoint x: 562, endPoint y: 254, distance: 344.5
click at [573, 262] on div "247 TU 7028" at bounding box center [506, 317] width 1012 height 472
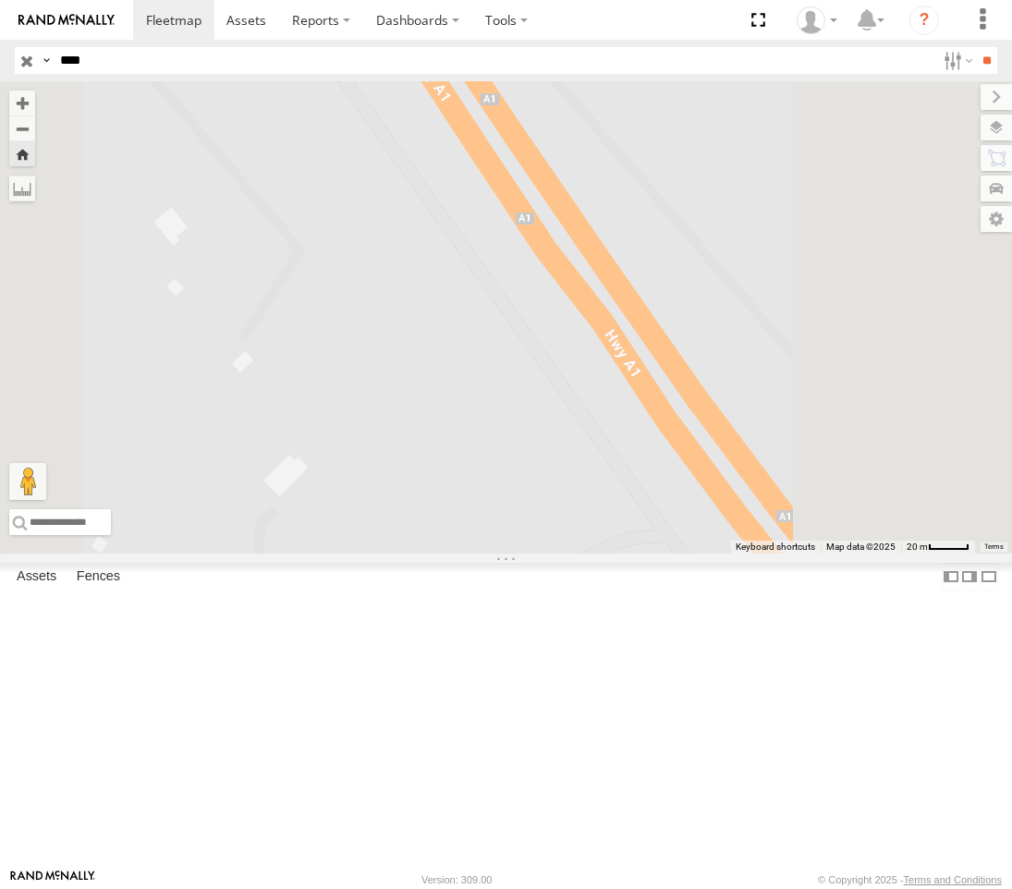
drag, startPoint x: 648, startPoint y: 459, endPoint x: 426, endPoint y: 163, distance: 370.3
click at [468, 213] on div "247 TU 7028" at bounding box center [506, 317] width 1012 height 472
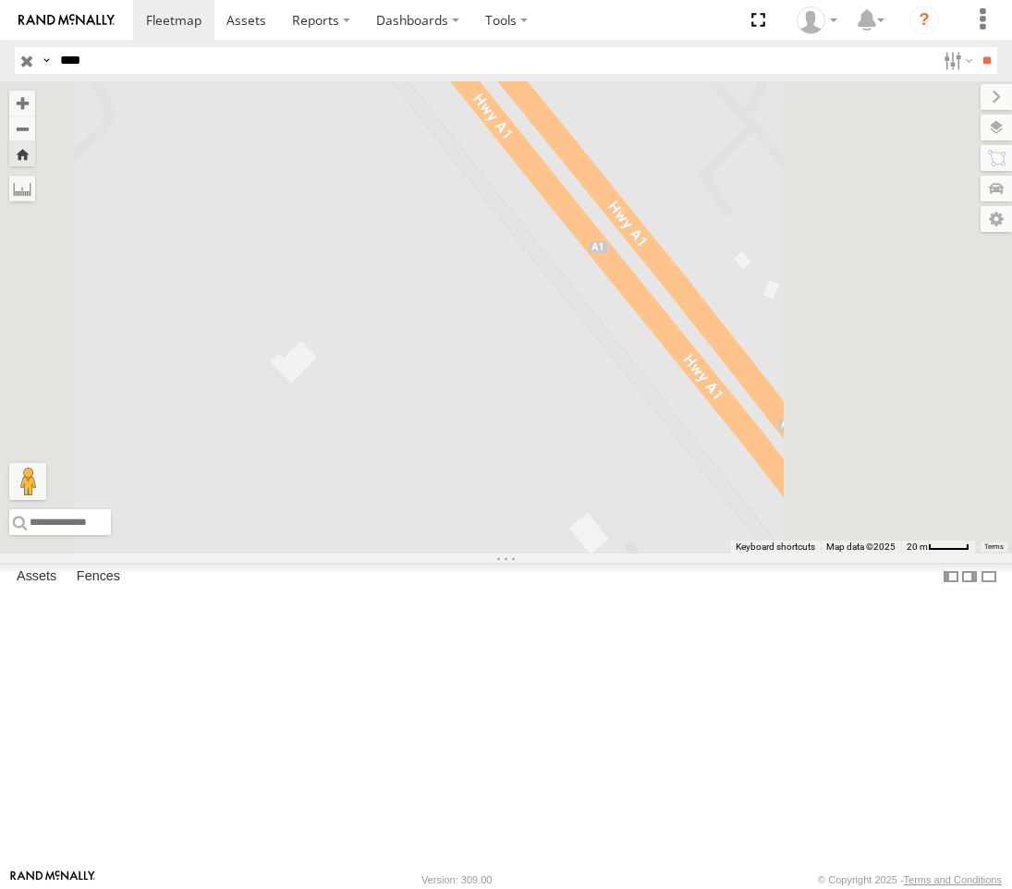
drag, startPoint x: 662, startPoint y: 406, endPoint x: 355, endPoint y: -25, distance: 528.7
click at [355, 0] on html at bounding box center [506, 444] width 1012 height 889
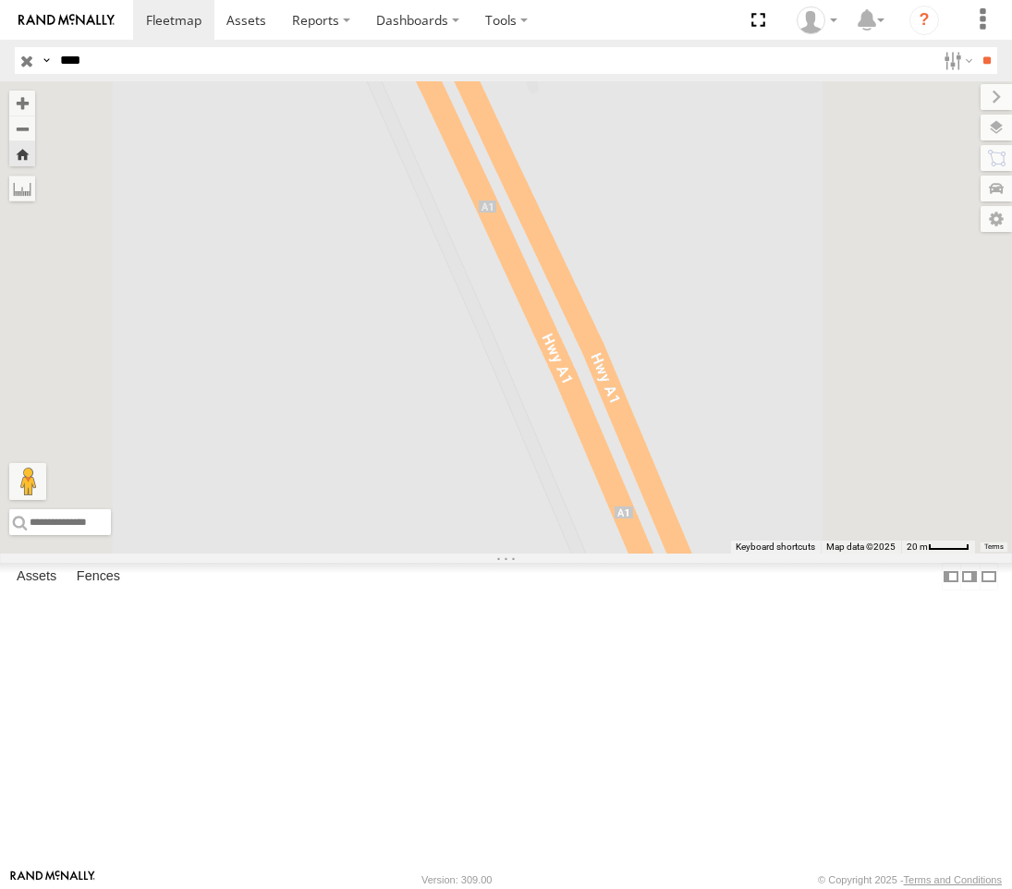
drag, startPoint x: 568, startPoint y: 246, endPoint x: 472, endPoint y: -68, distance: 328.5
click at [472, 0] on html at bounding box center [506, 444] width 1012 height 889
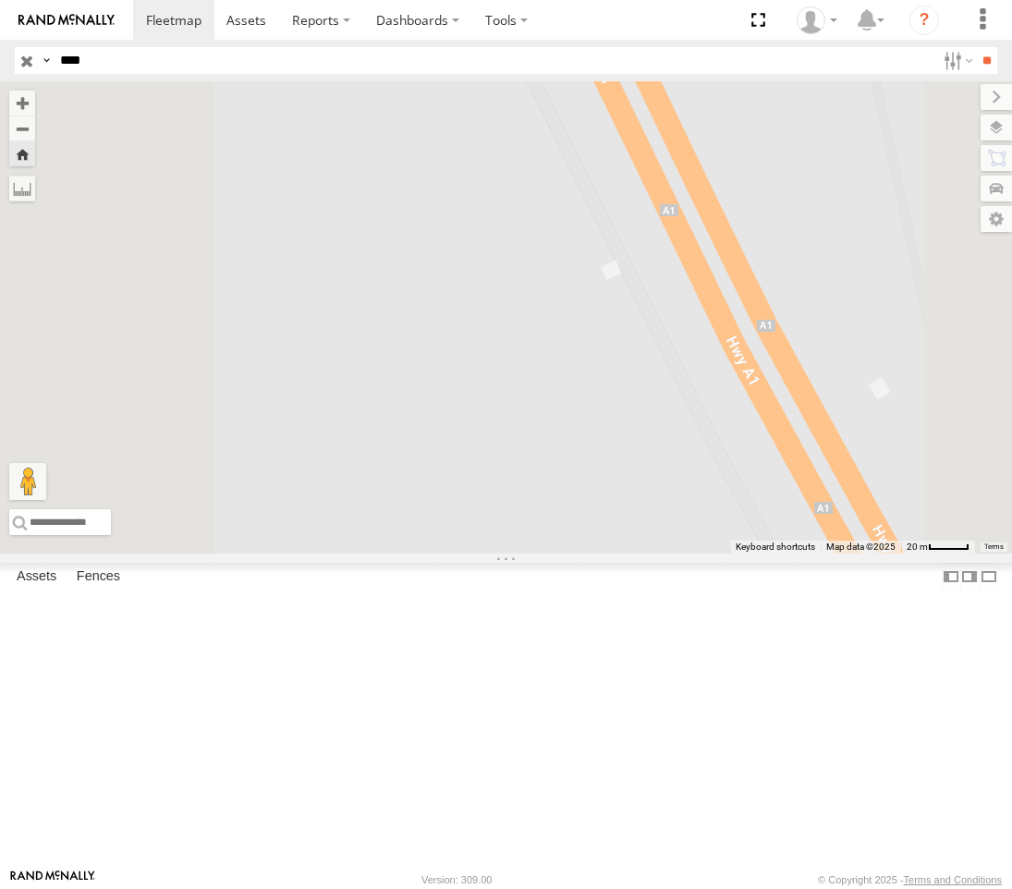
drag, startPoint x: 559, startPoint y: 261, endPoint x: 330, endPoint y: -68, distance: 400.9
click at [330, 0] on html at bounding box center [506, 444] width 1012 height 889
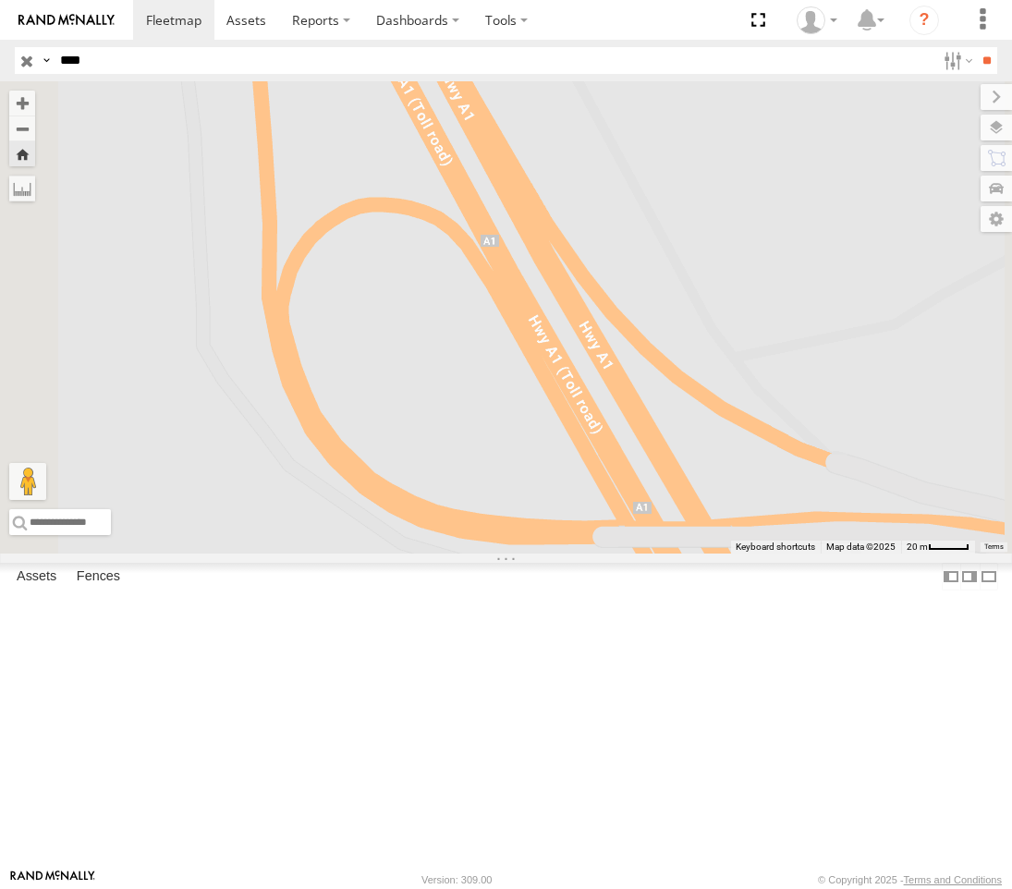
click at [26, 57] on input "button" at bounding box center [27, 60] width 24 height 27
